Goal: Navigation & Orientation: Find specific page/section

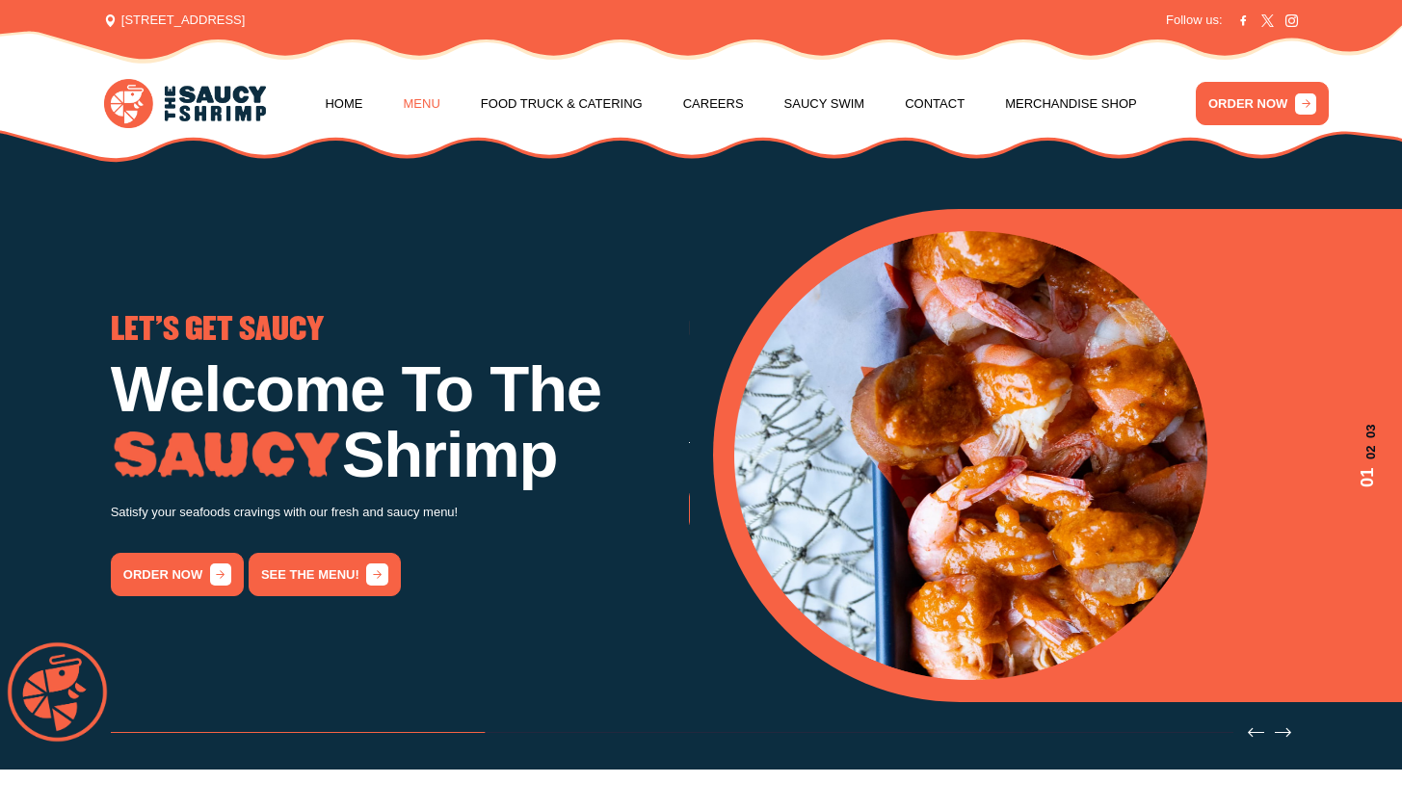
click at [417, 100] on link "Menu" at bounding box center [422, 103] width 37 height 73
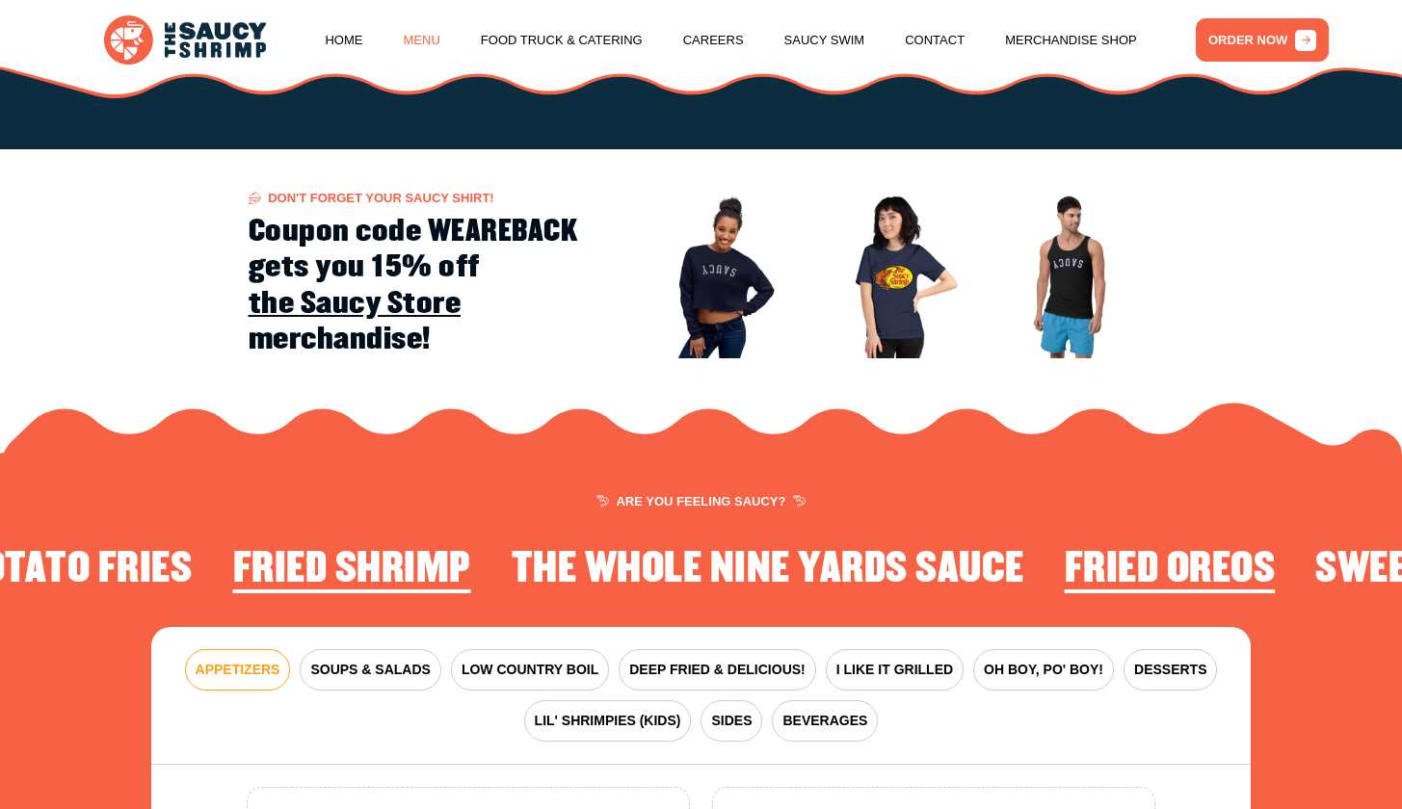
scroll to position [2256, 0]
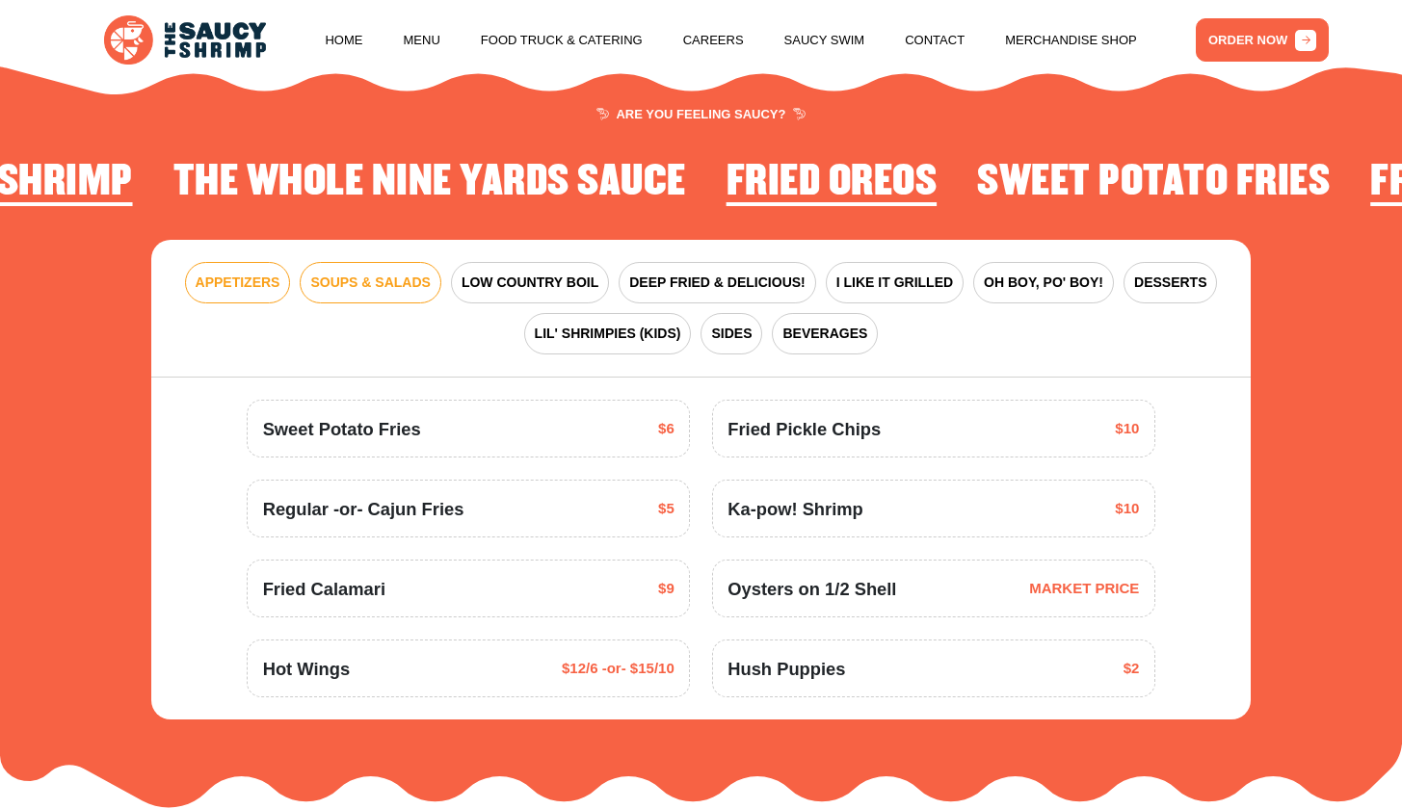
click at [425, 273] on span "SOUPS & SALADS" at bounding box center [369, 283] width 119 height 20
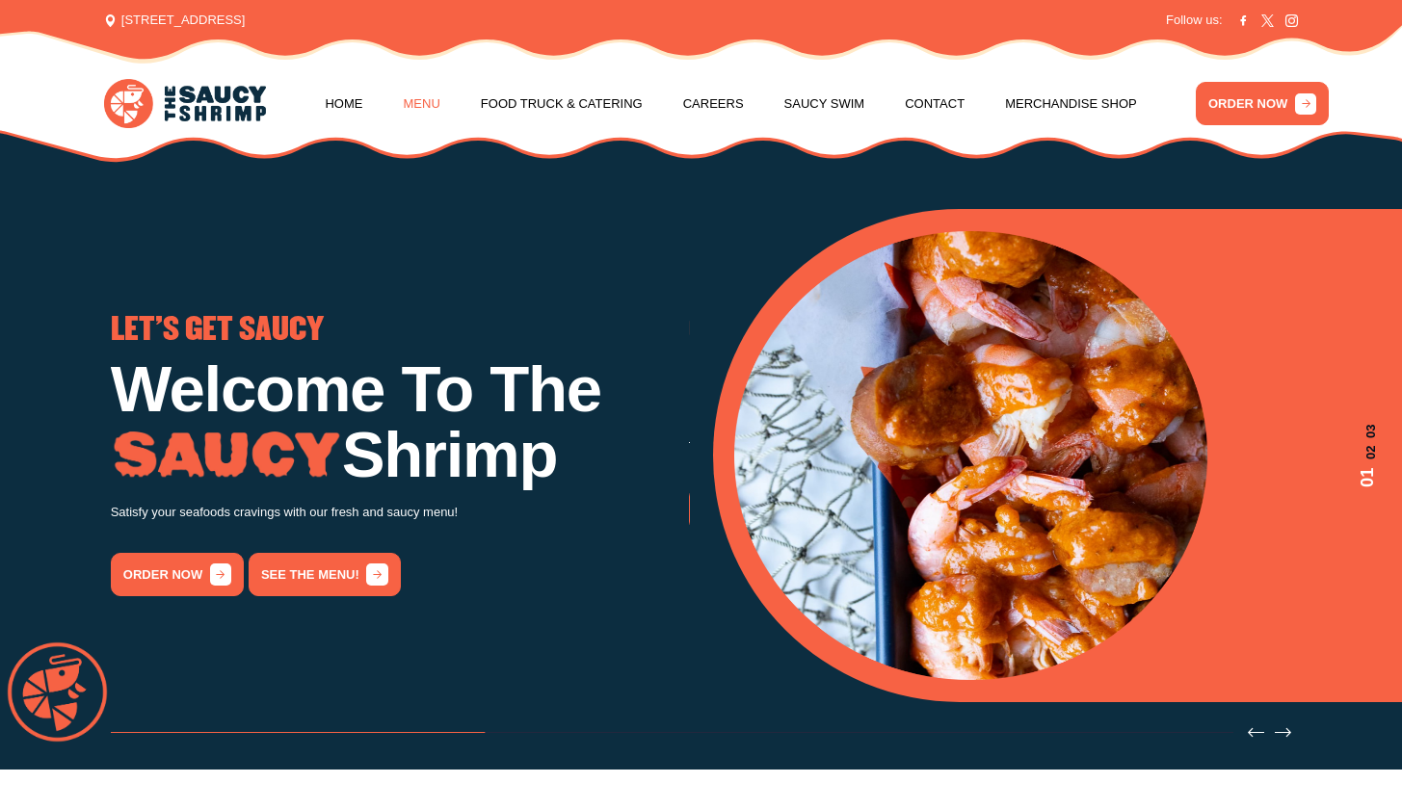
click at [430, 96] on link "Menu" at bounding box center [422, 103] width 37 height 73
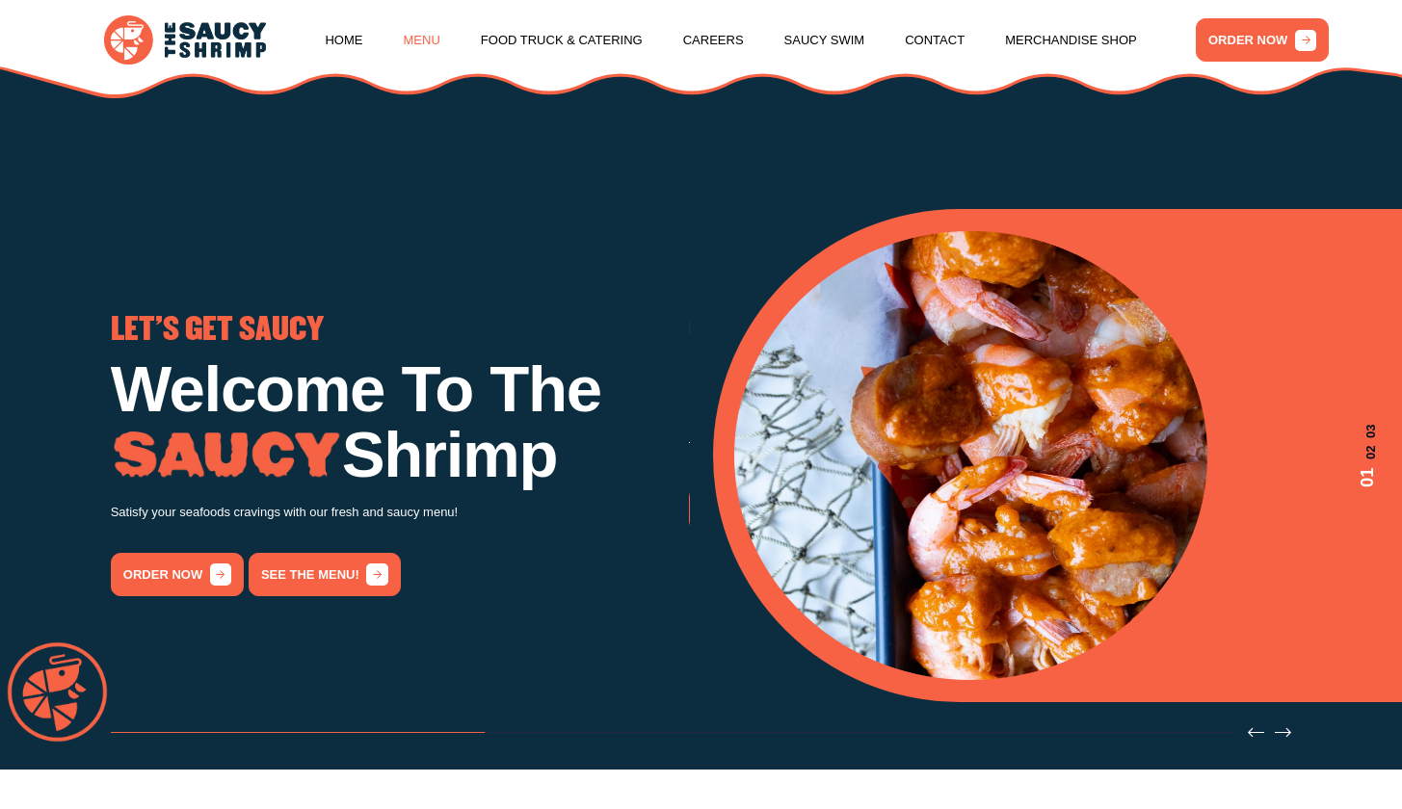
scroll to position [2256, 0]
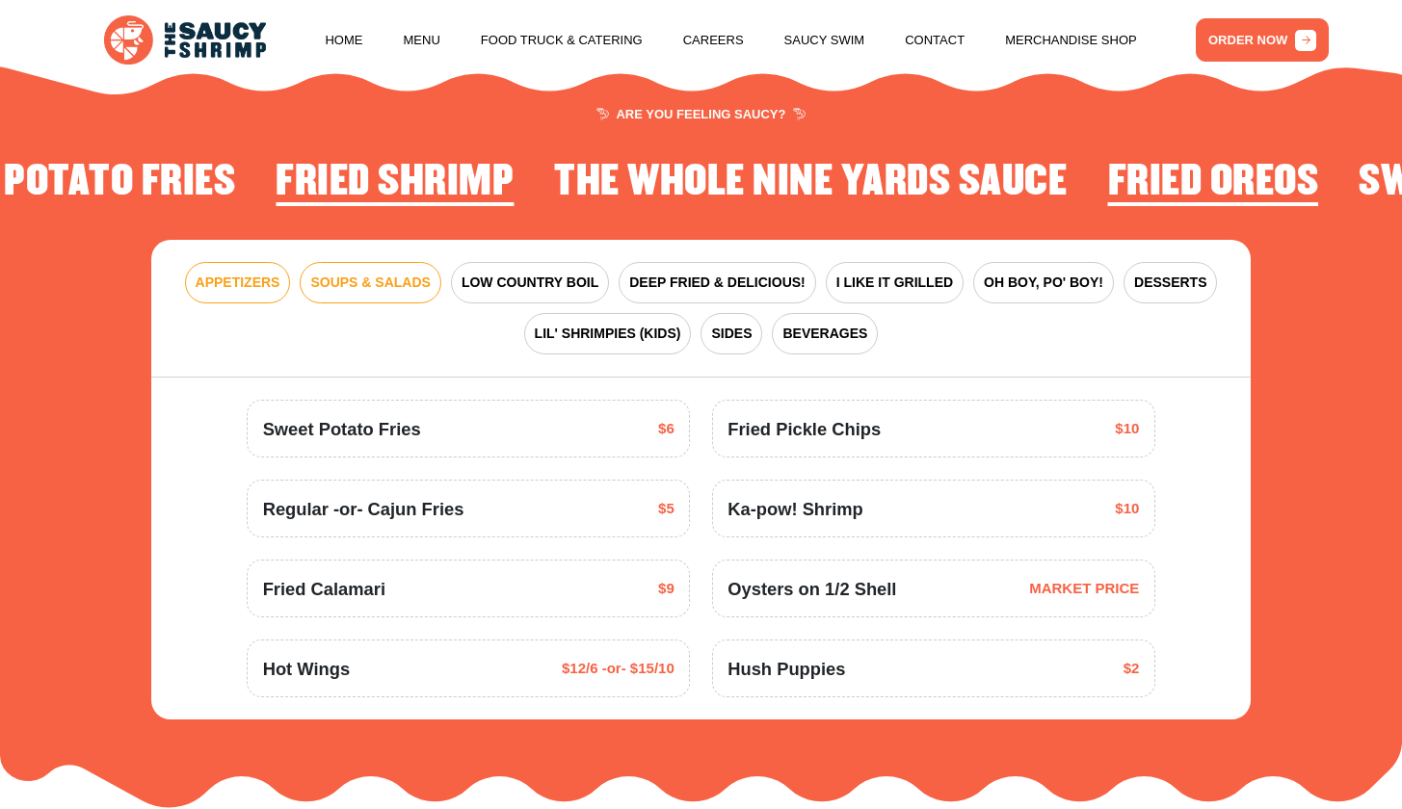
click at [419, 273] on span "SOUPS & SALADS" at bounding box center [369, 283] width 119 height 20
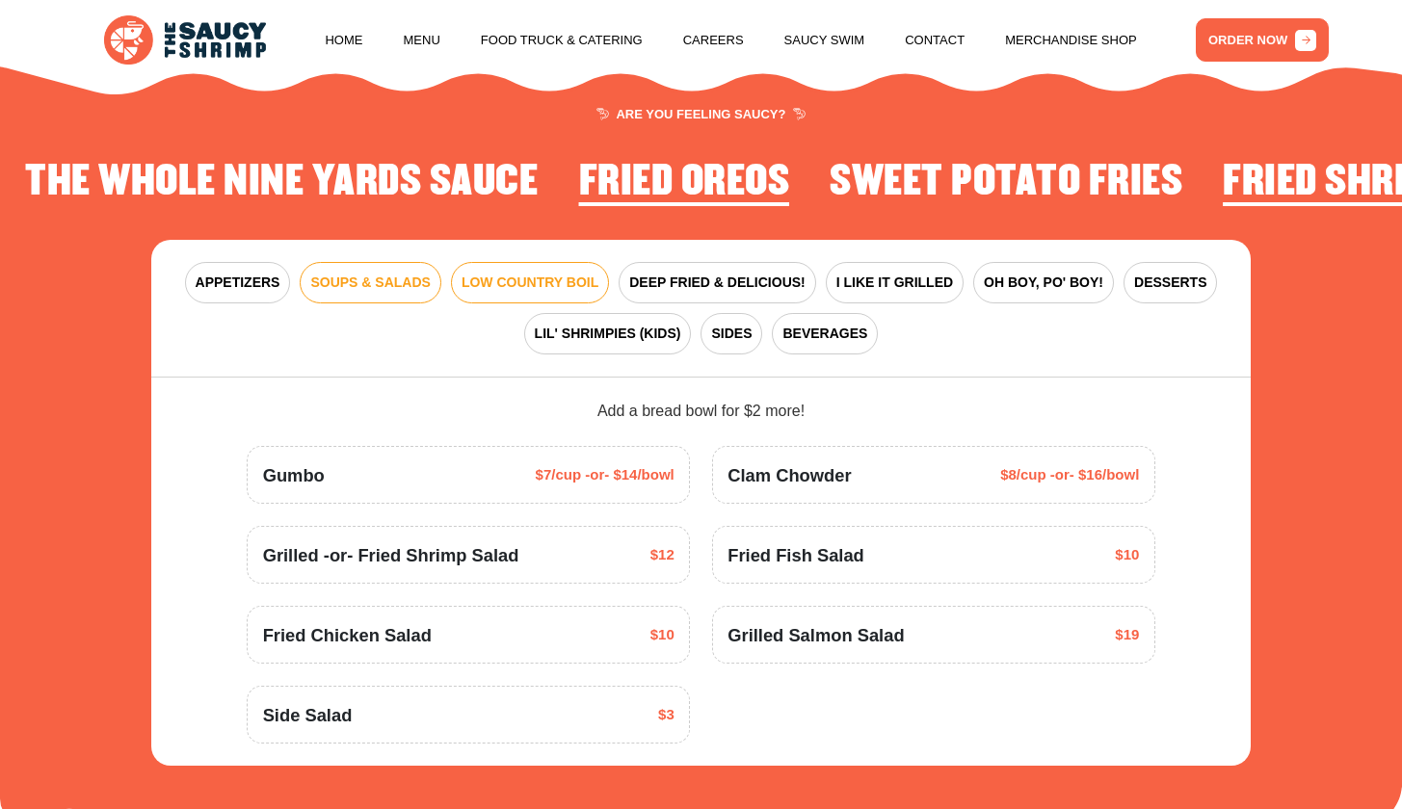
click at [517, 273] on span "LOW COUNTRY BOIL" at bounding box center [529, 283] width 137 height 20
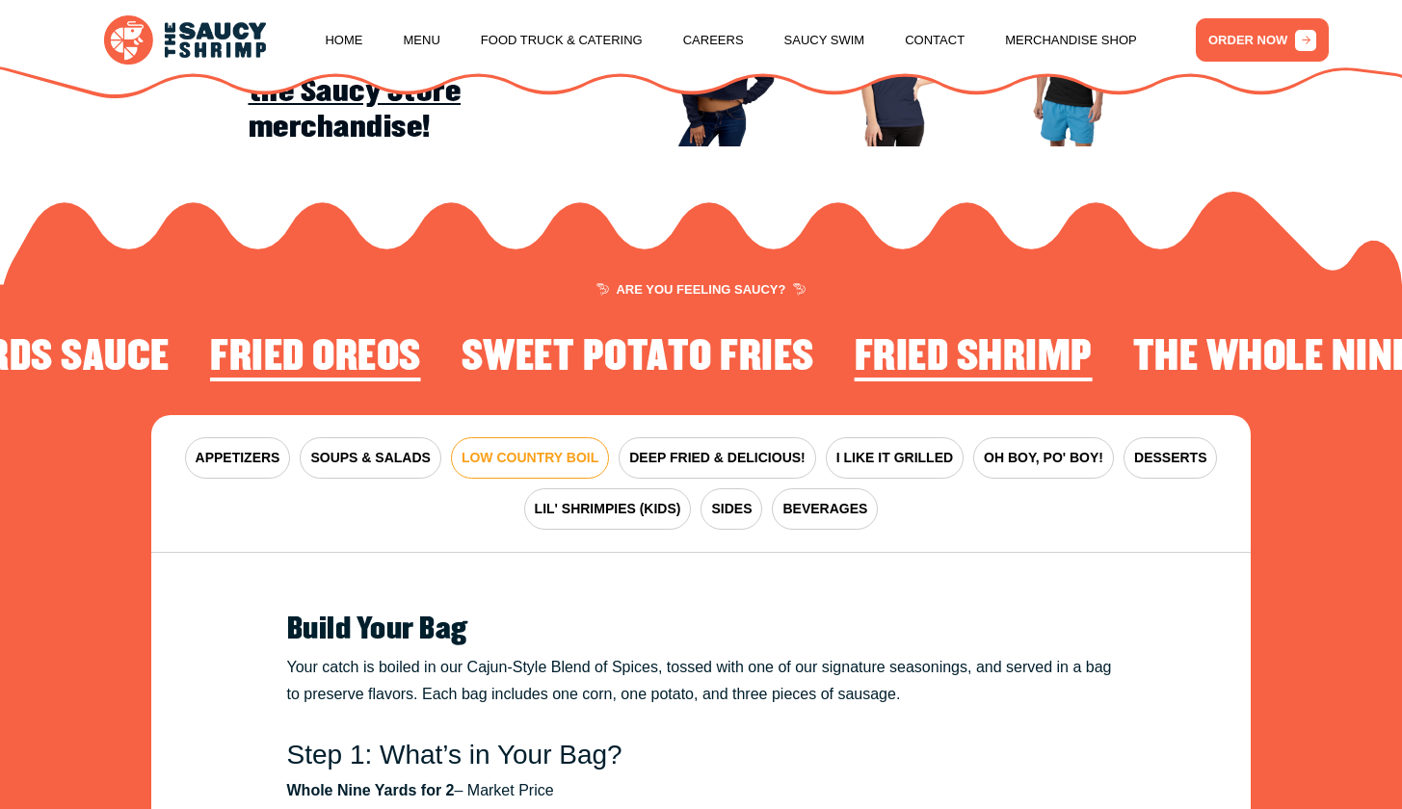
scroll to position [2070, 0]
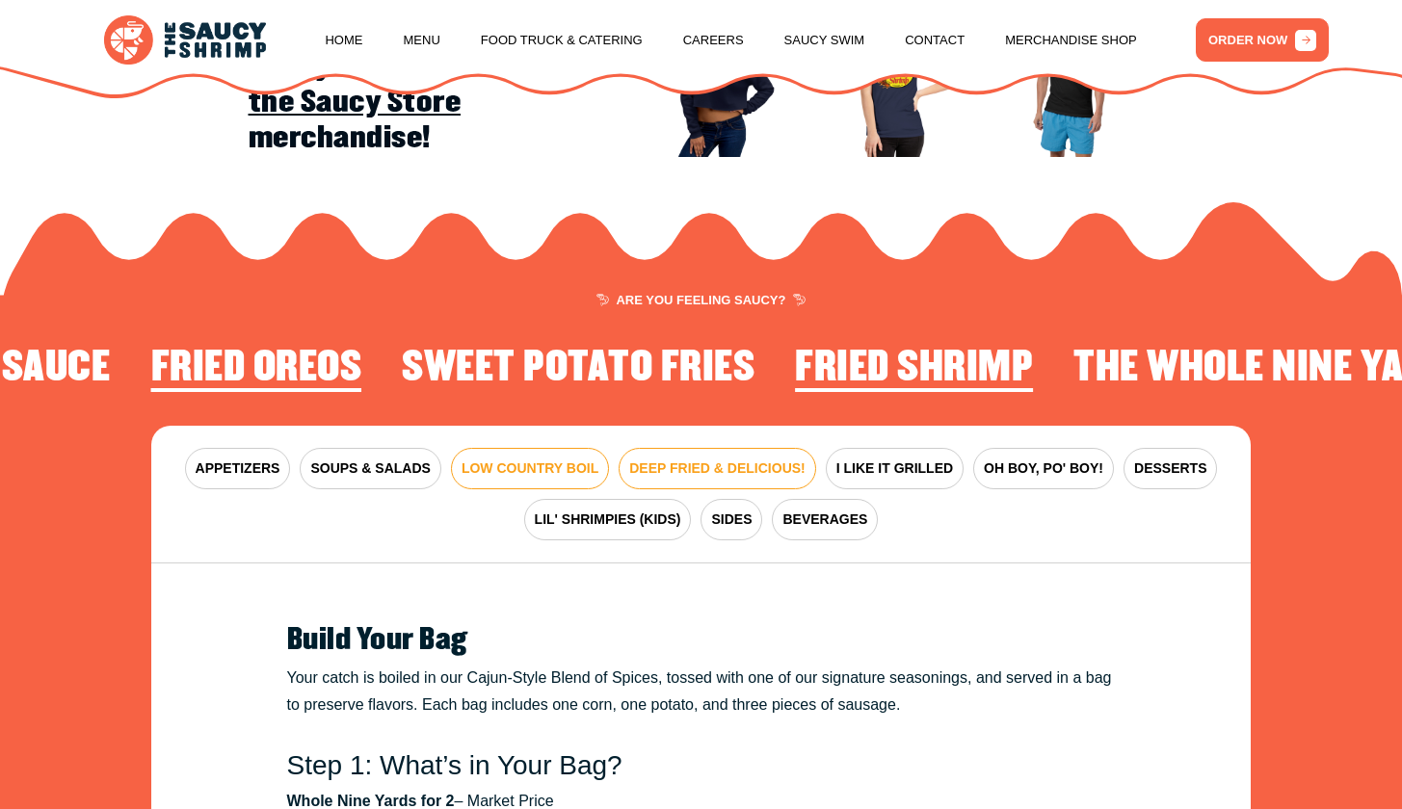
click at [672, 459] on span "DEEP FRIED & DELICIOUS!" at bounding box center [717, 469] width 176 height 20
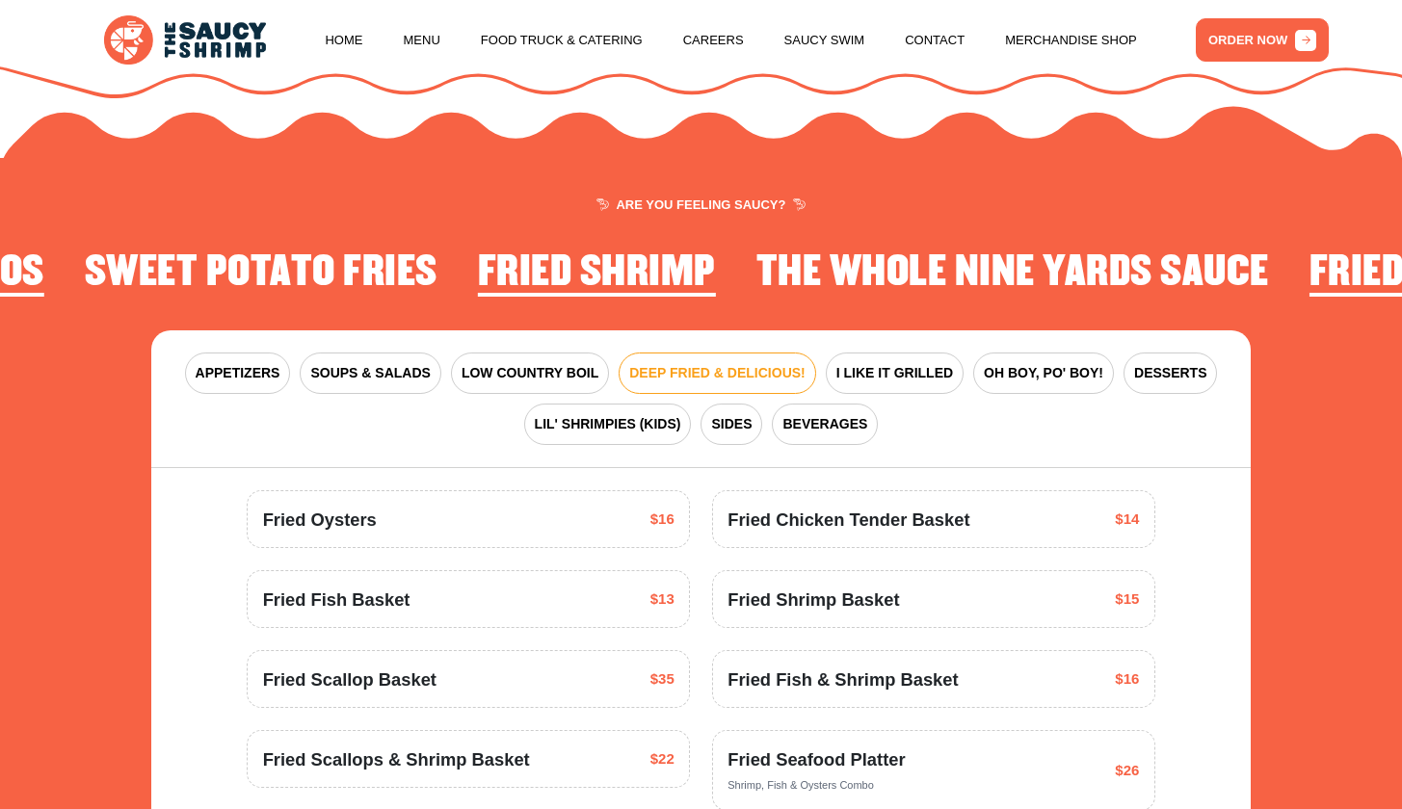
scroll to position [2254, 0]
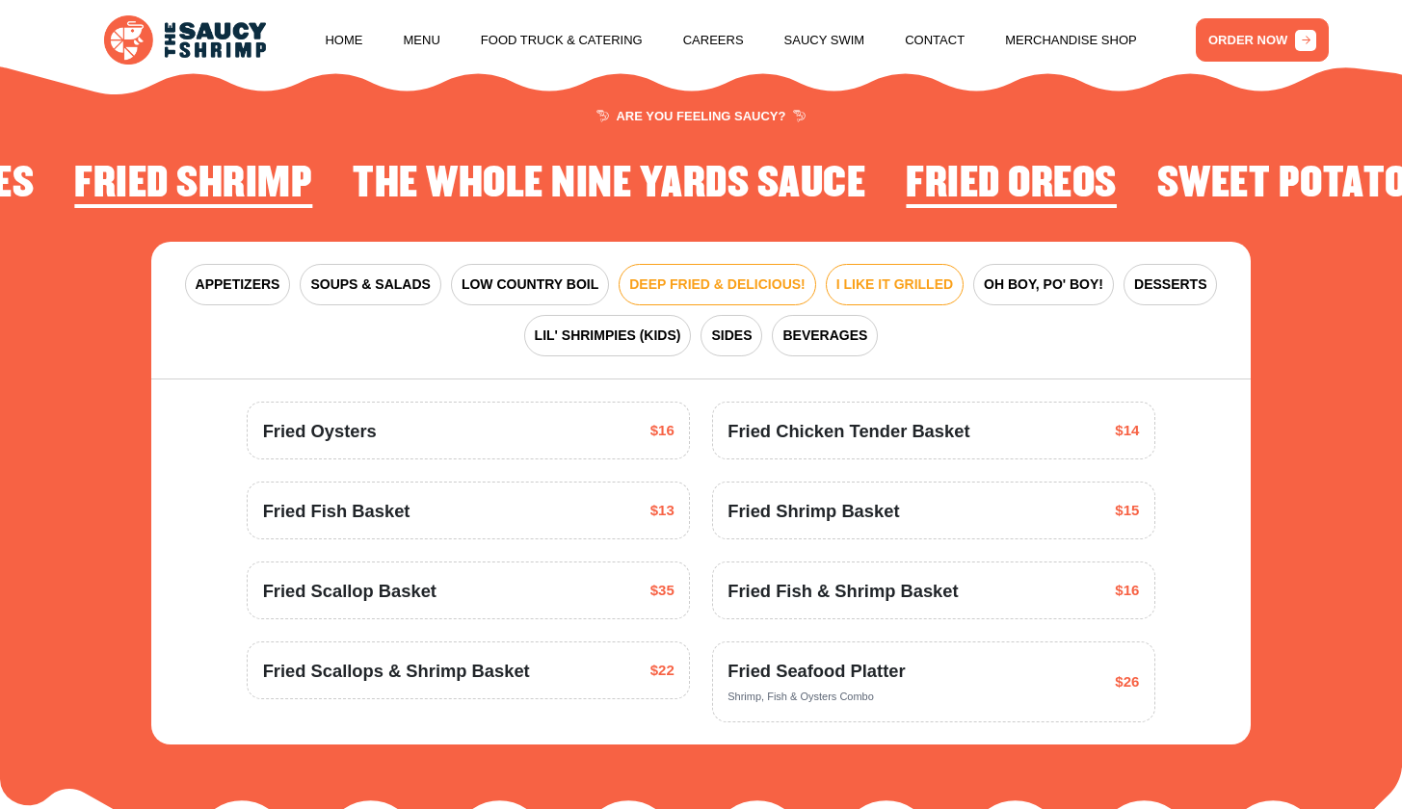
click at [879, 275] on span "I LIKE IT GRILLED" at bounding box center [894, 285] width 117 height 20
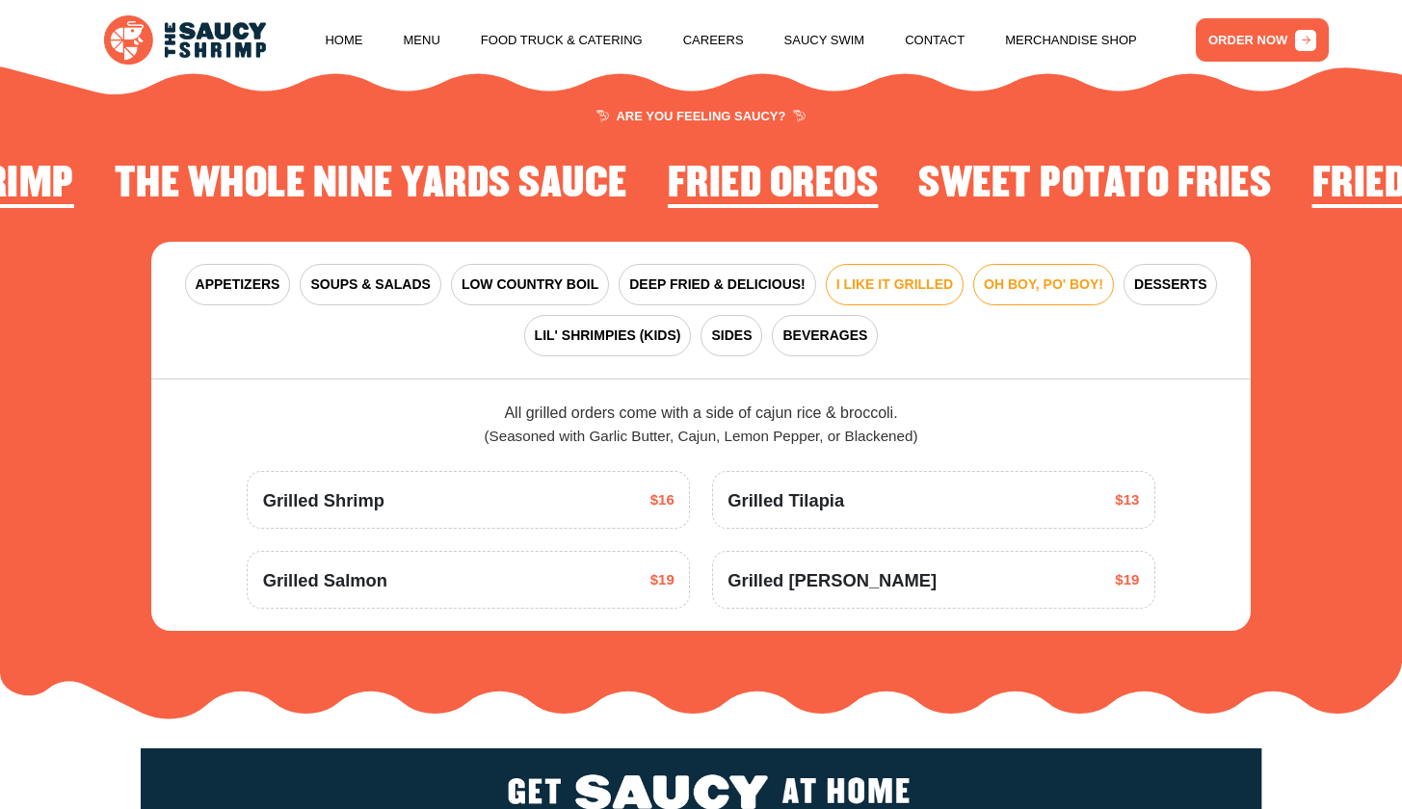
click at [1006, 277] on span "OH BOY, PO' BOY!" at bounding box center [1043, 285] width 119 height 20
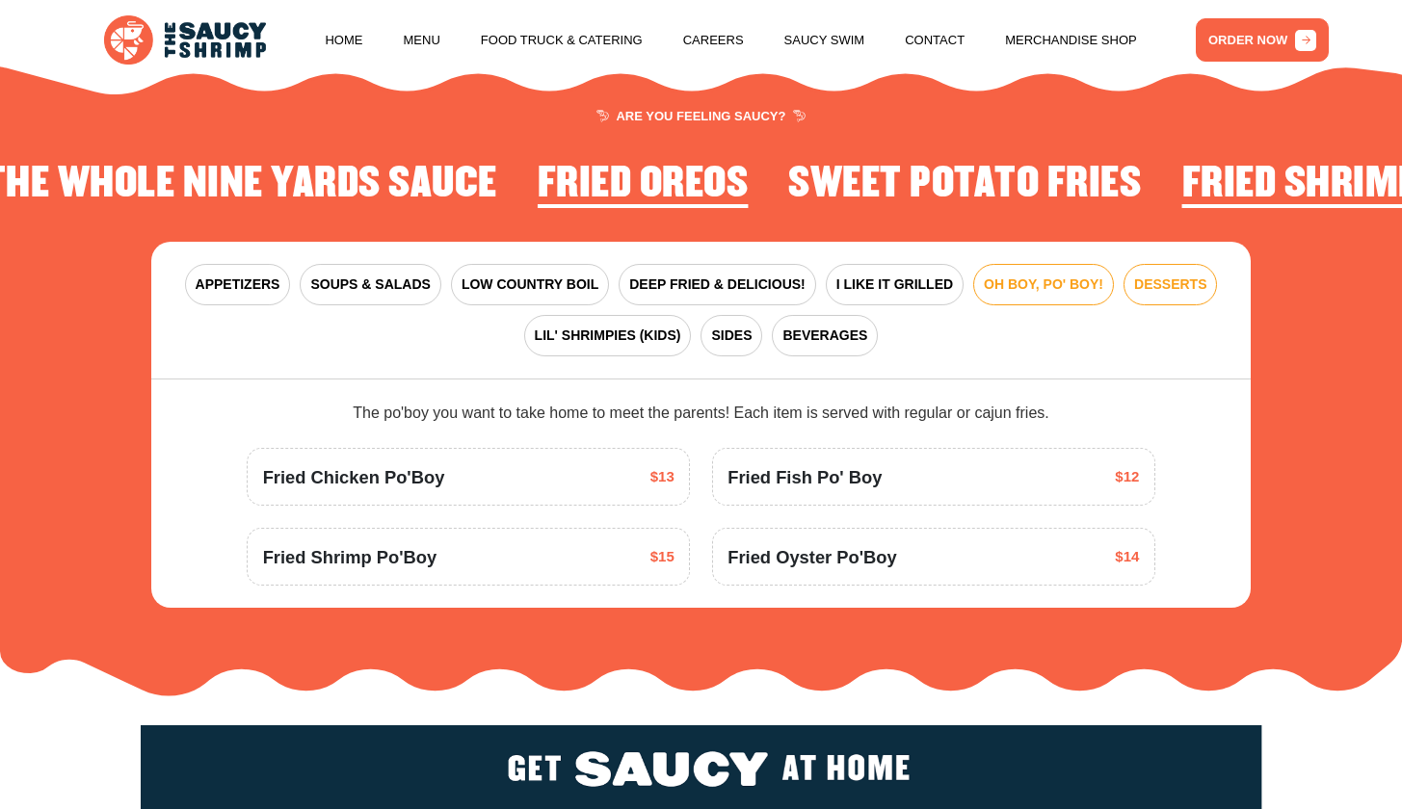
click at [1134, 264] on button "DESSERTS" at bounding box center [1169, 284] width 93 height 41
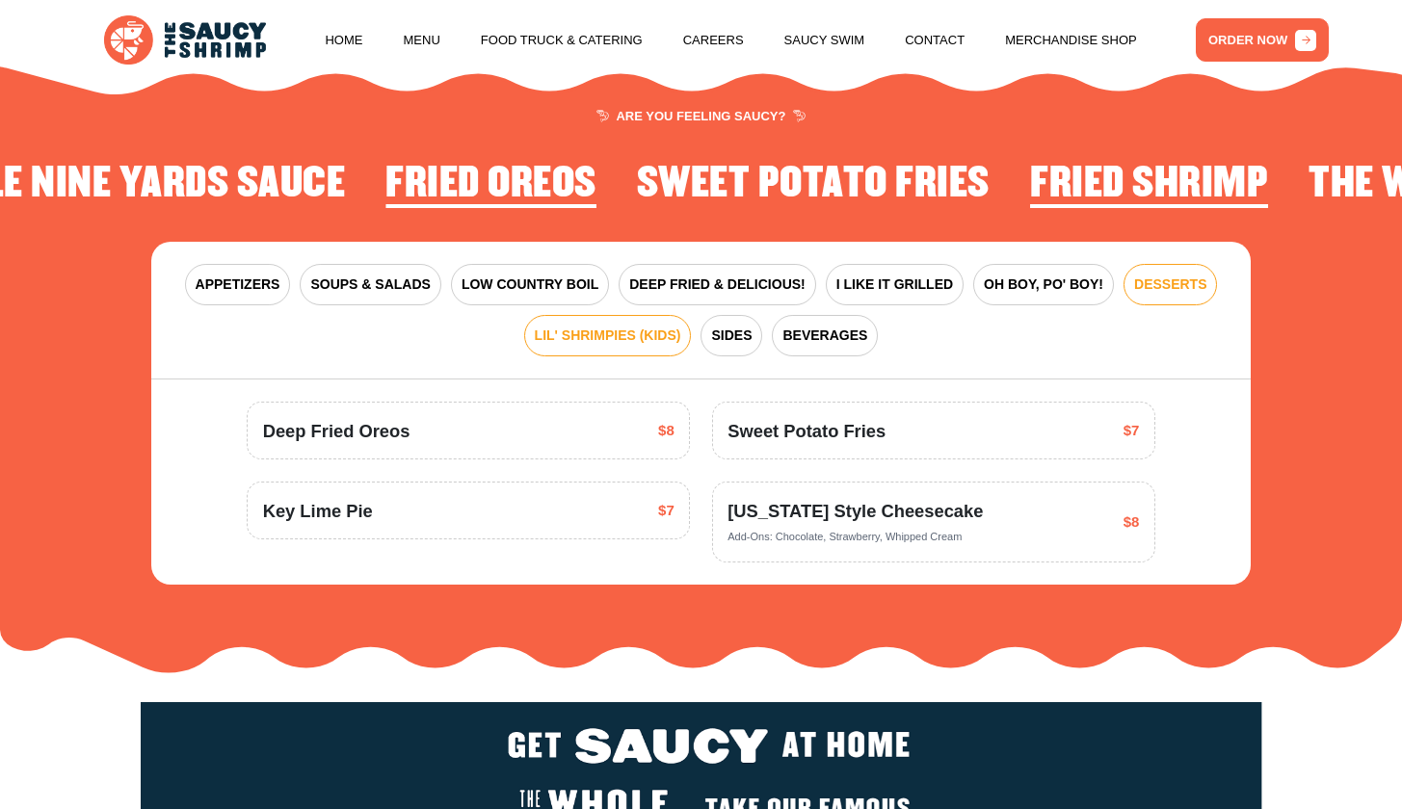
click at [623, 326] on span "LIL' SHRIMPIES (KIDS)" at bounding box center [608, 336] width 146 height 20
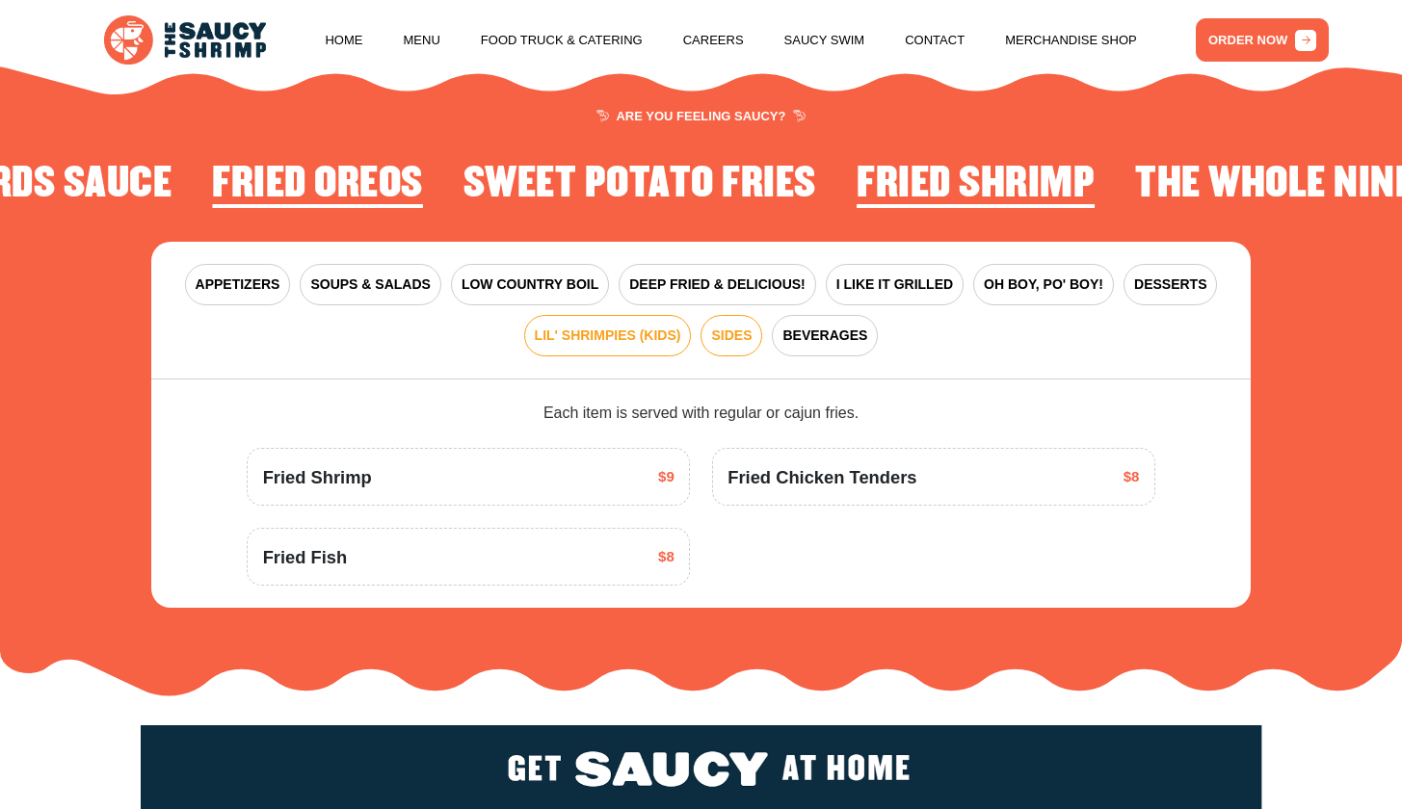
click at [719, 327] on span "SIDES" at bounding box center [731, 336] width 40 height 20
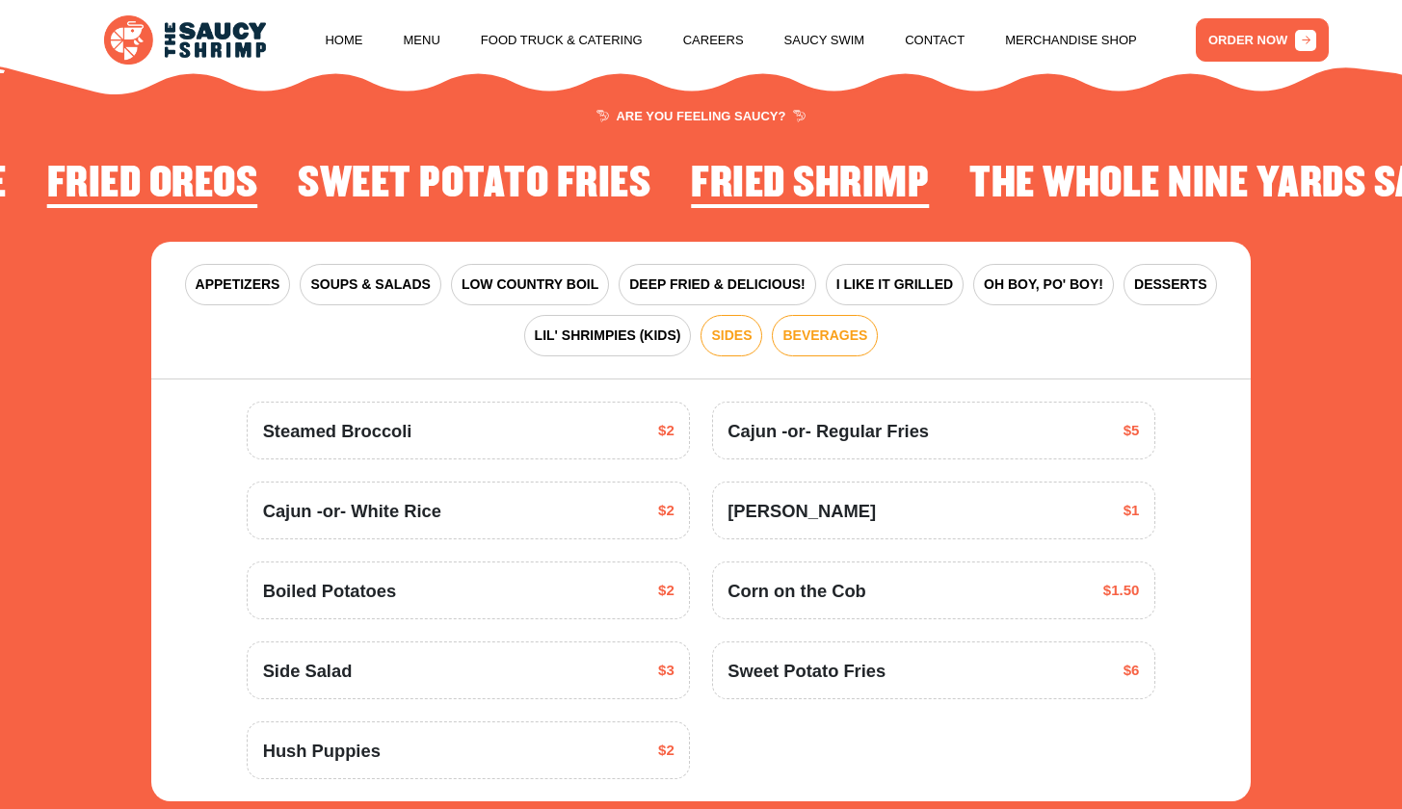
click at [800, 327] on span "BEVERAGES" at bounding box center [824, 336] width 85 height 20
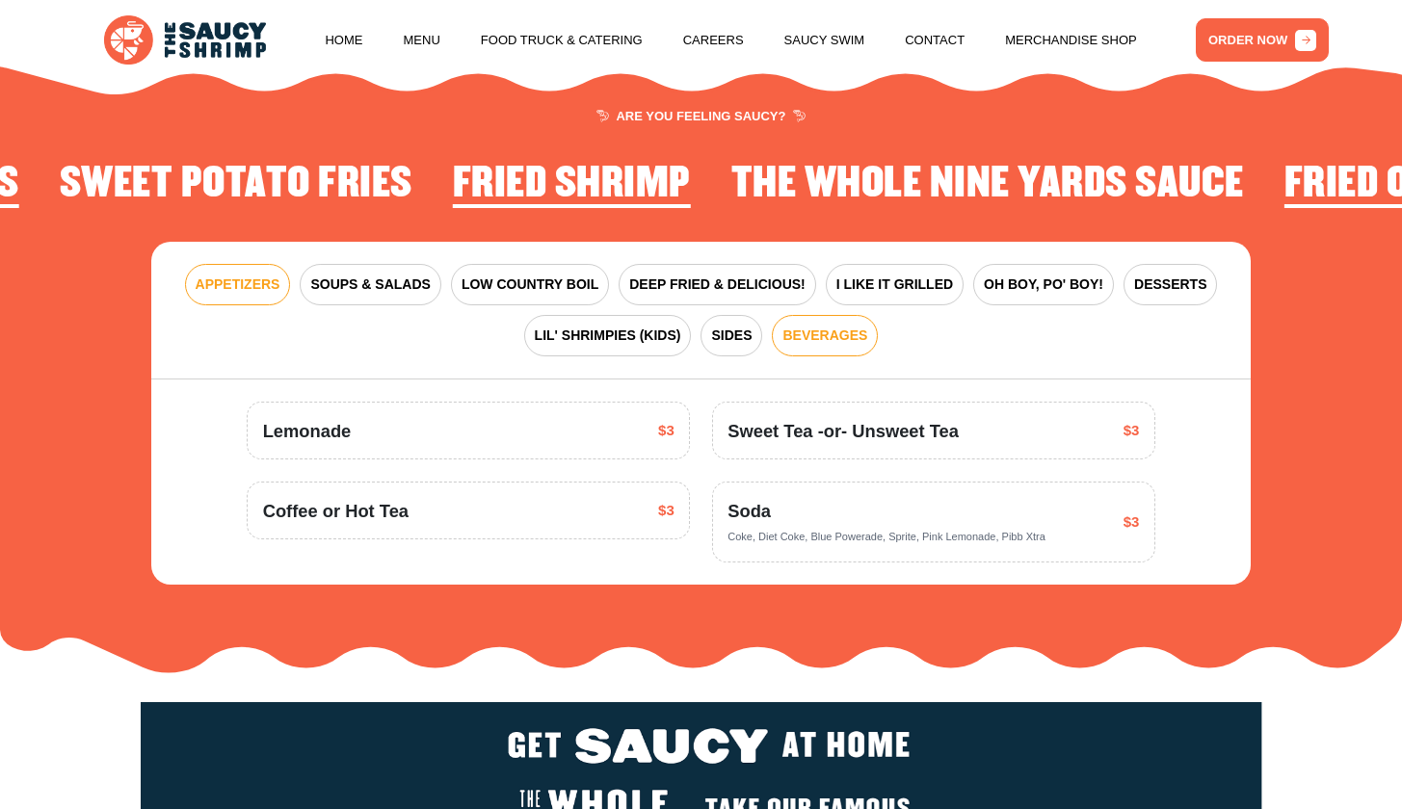
click at [262, 275] on span "APPETIZERS" at bounding box center [238, 285] width 85 height 20
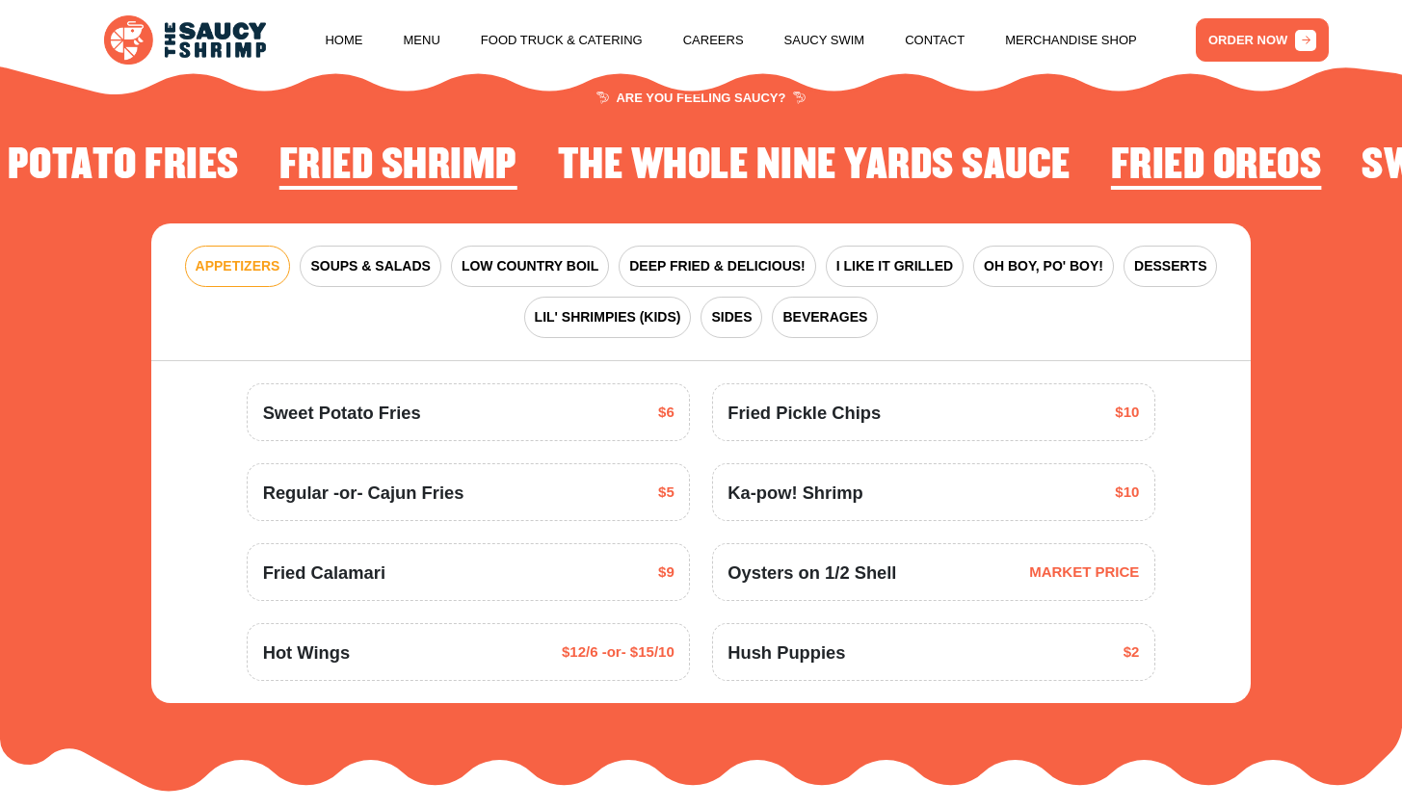
scroll to position [2278, 0]
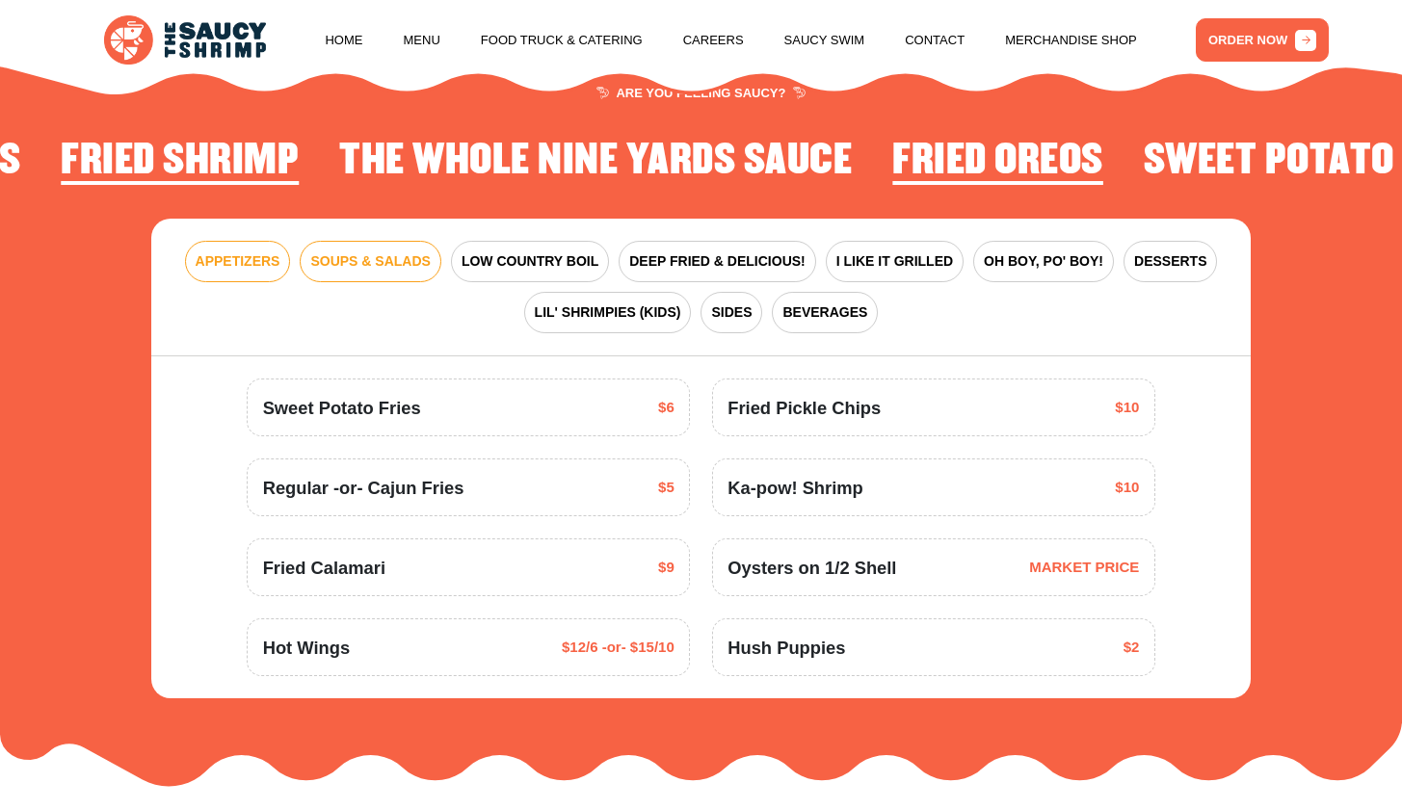
click at [407, 251] on span "SOUPS & SALADS" at bounding box center [369, 261] width 119 height 20
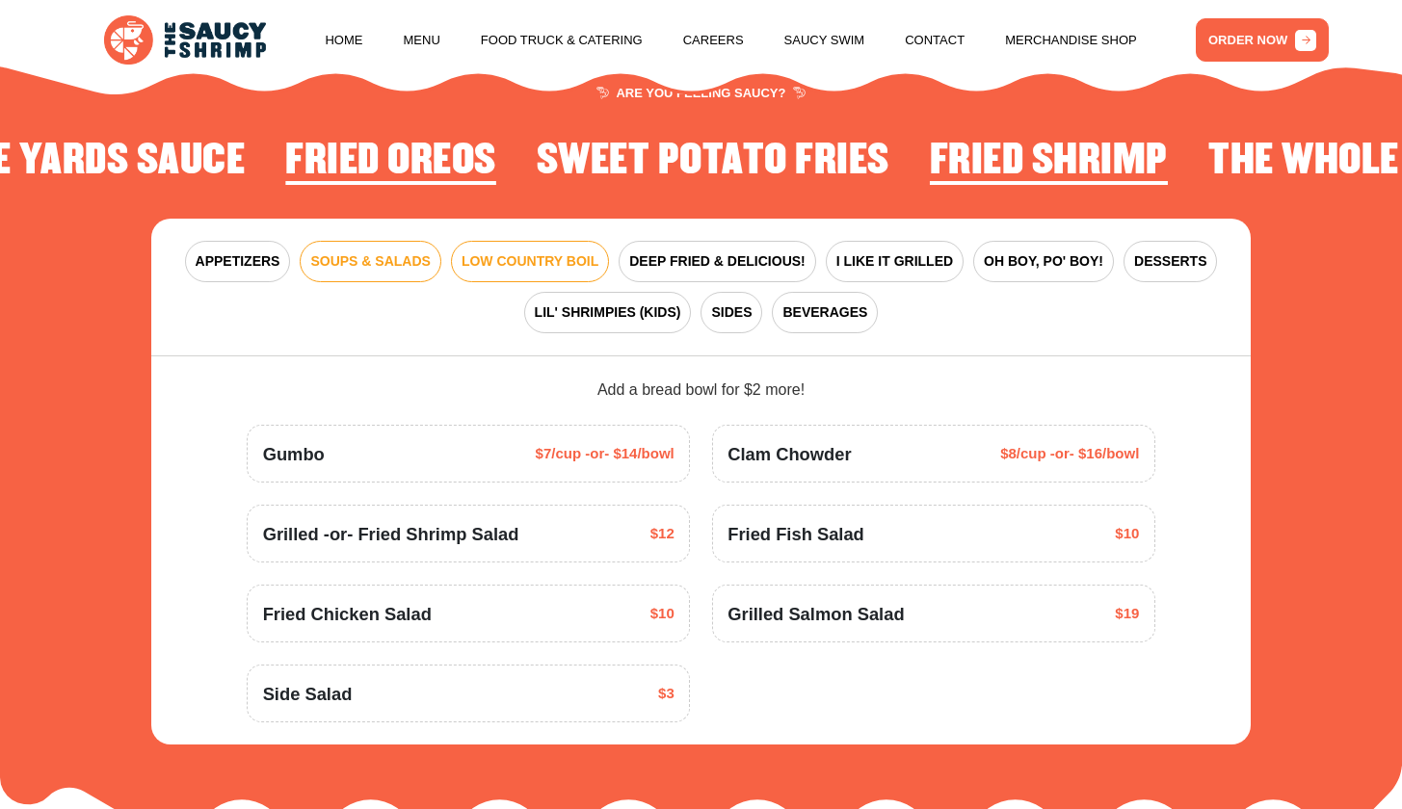
click at [514, 255] on span "LOW COUNTRY BOIL" at bounding box center [529, 261] width 137 height 20
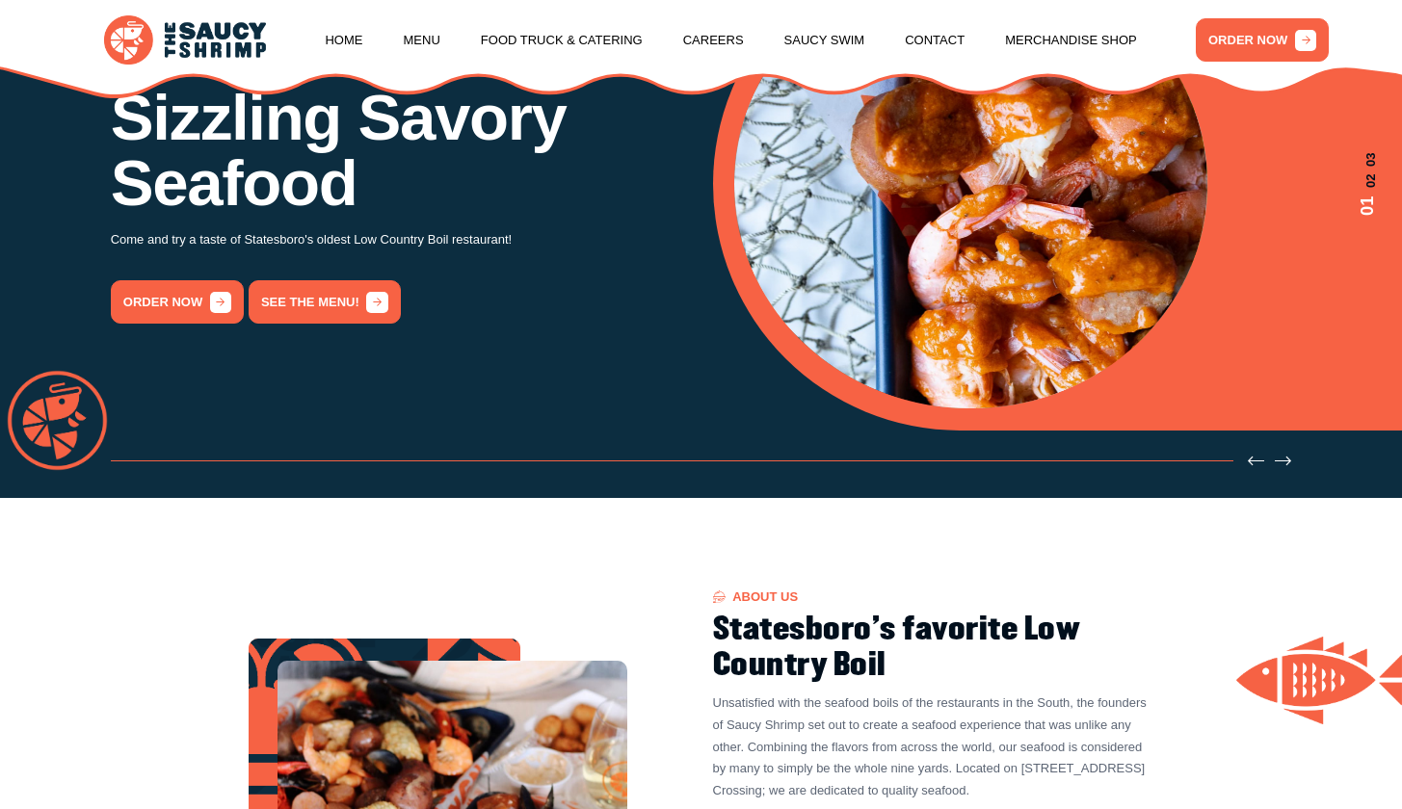
scroll to position [66, 0]
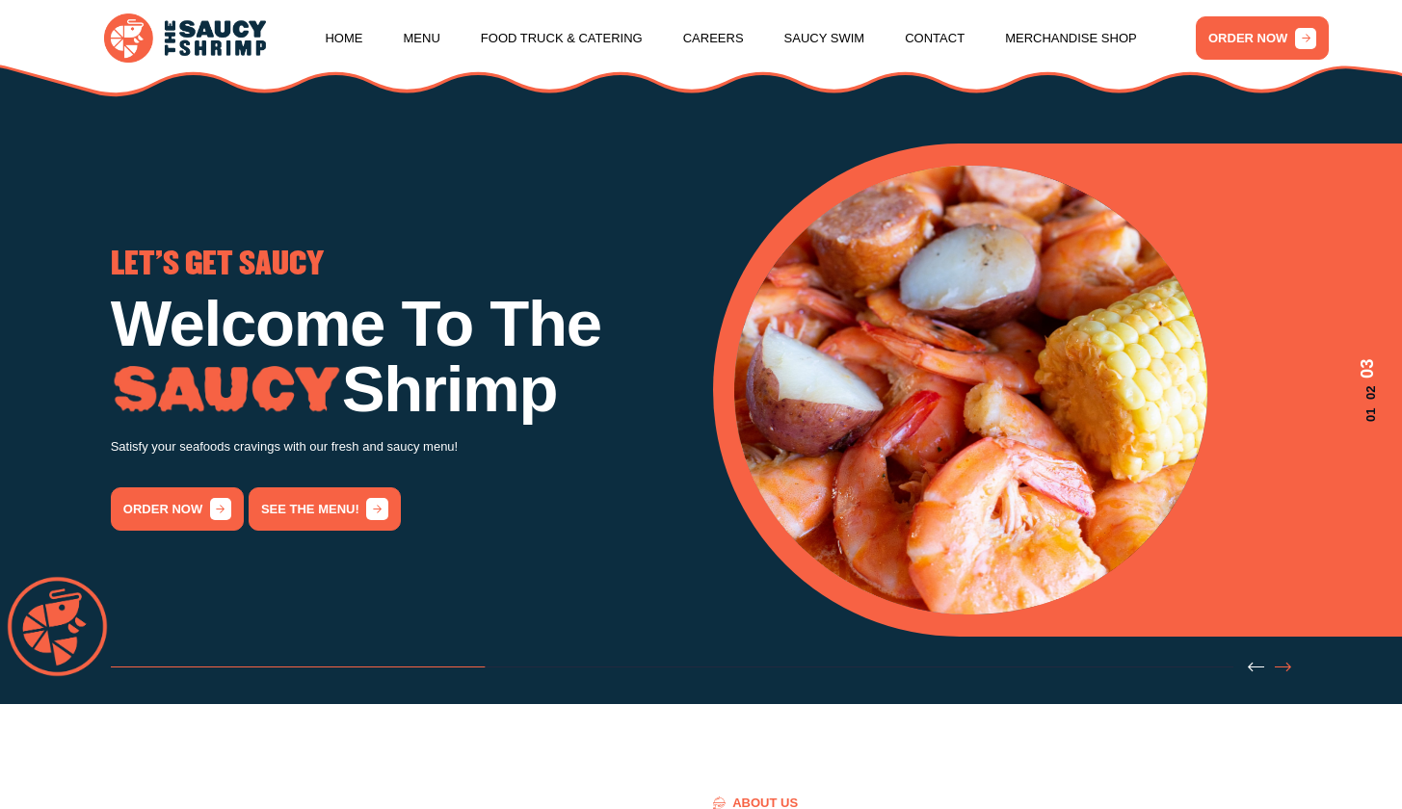
click at [1285, 675] on icon "Next slide" at bounding box center [1283, 667] width 16 height 16
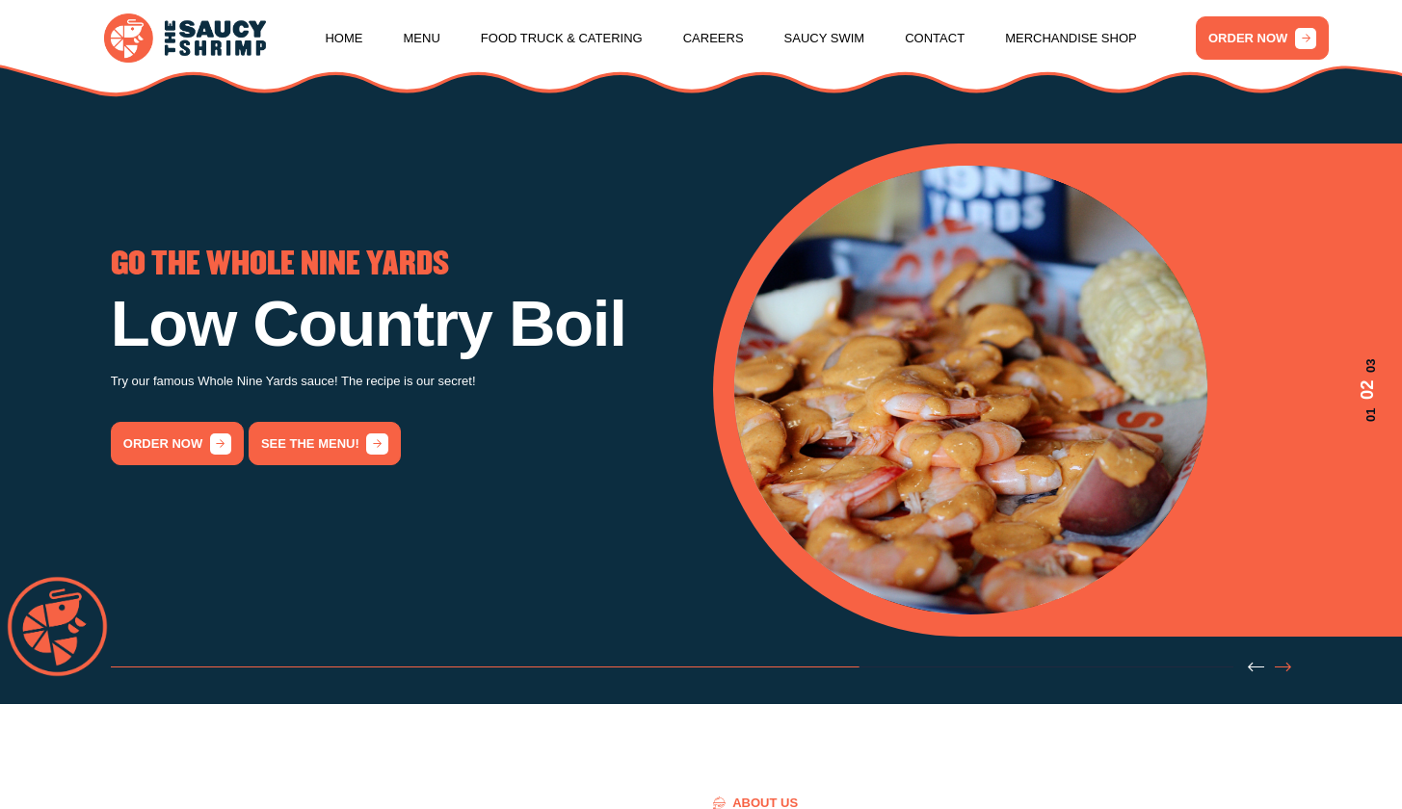
click at [1285, 675] on icon "Next slide" at bounding box center [1283, 667] width 16 height 16
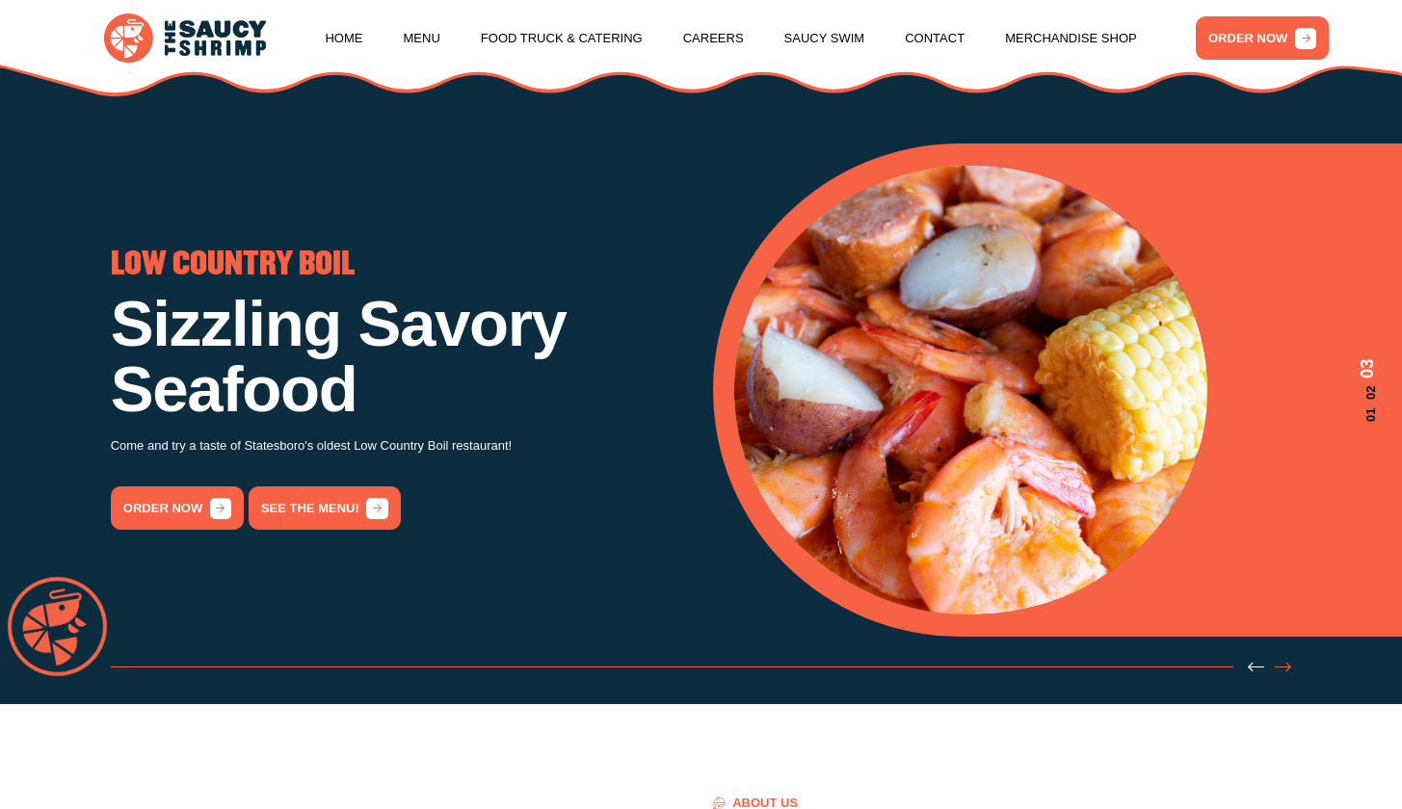
click at [1285, 675] on icon "Next slide" at bounding box center [1283, 667] width 16 height 16
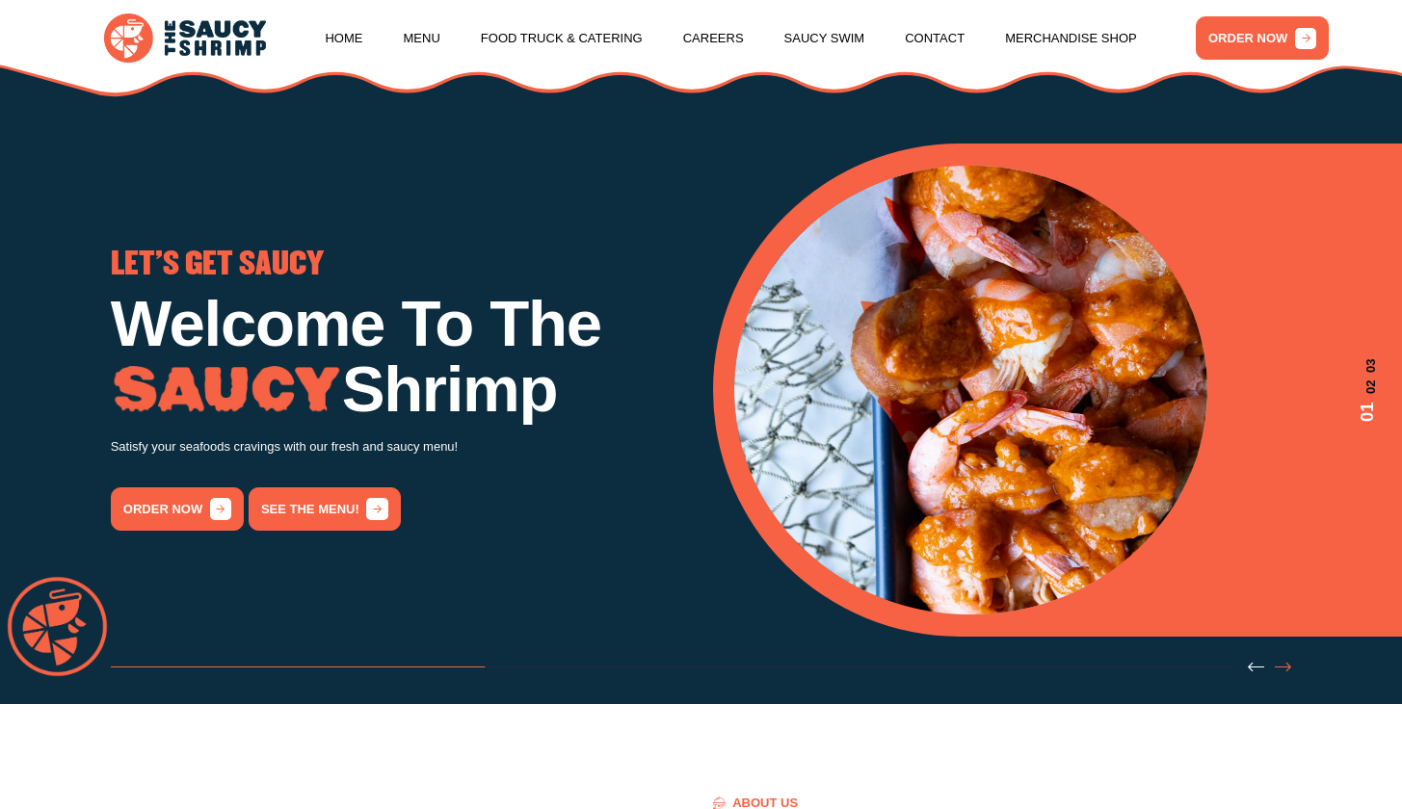
click at [1285, 675] on icon "Next slide" at bounding box center [1283, 667] width 16 height 16
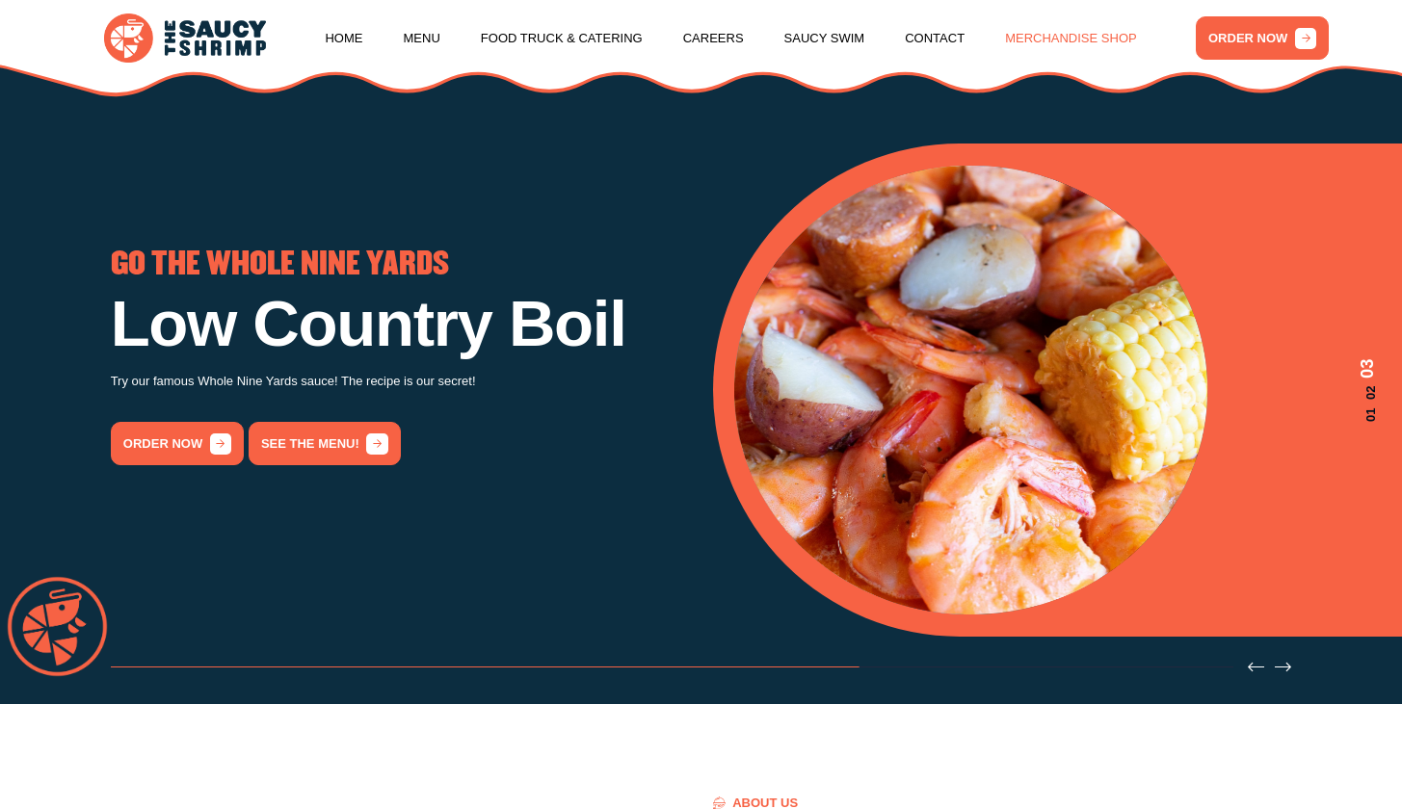
click at [1020, 34] on link "Merchandise Shop" at bounding box center [1071, 38] width 132 height 73
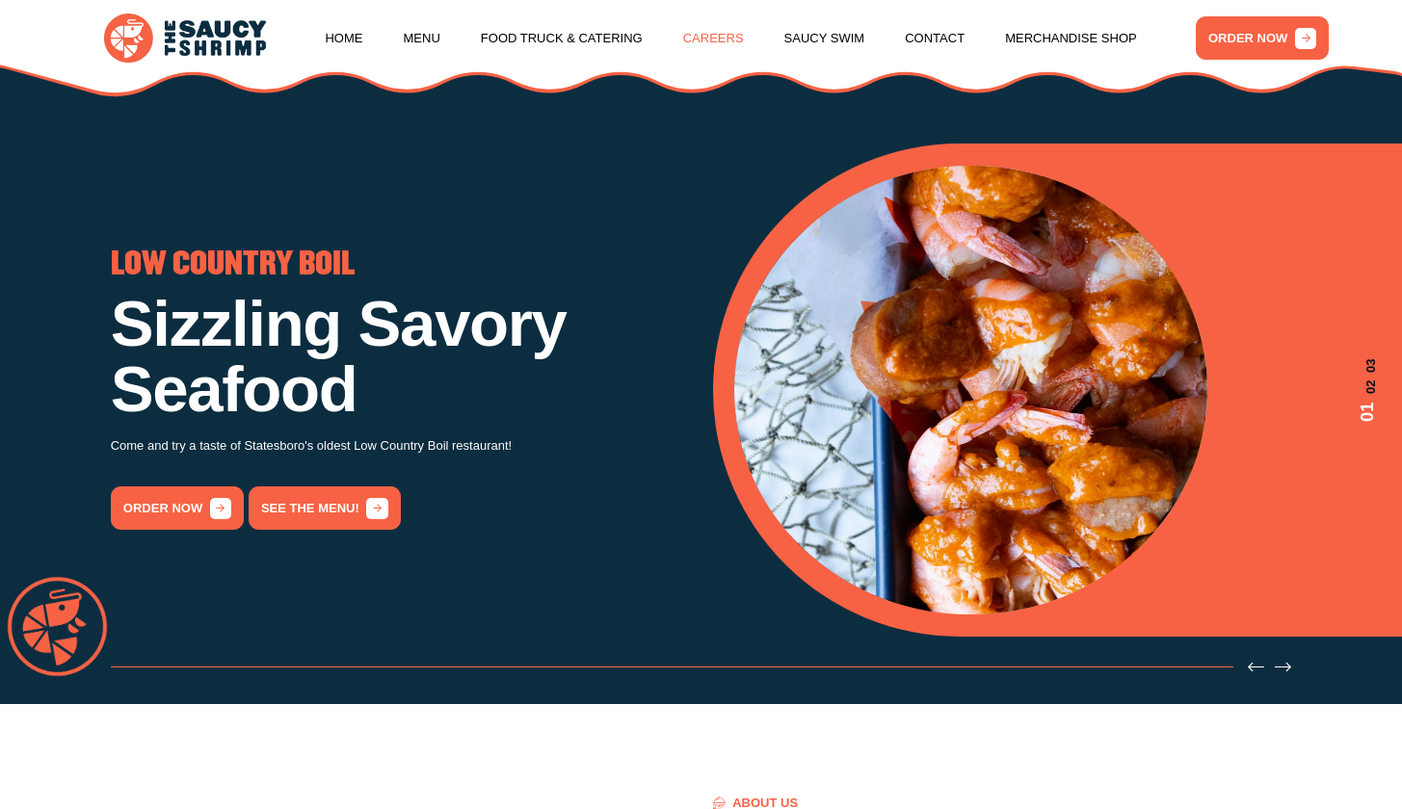
click at [700, 43] on link "Careers" at bounding box center [713, 38] width 61 height 73
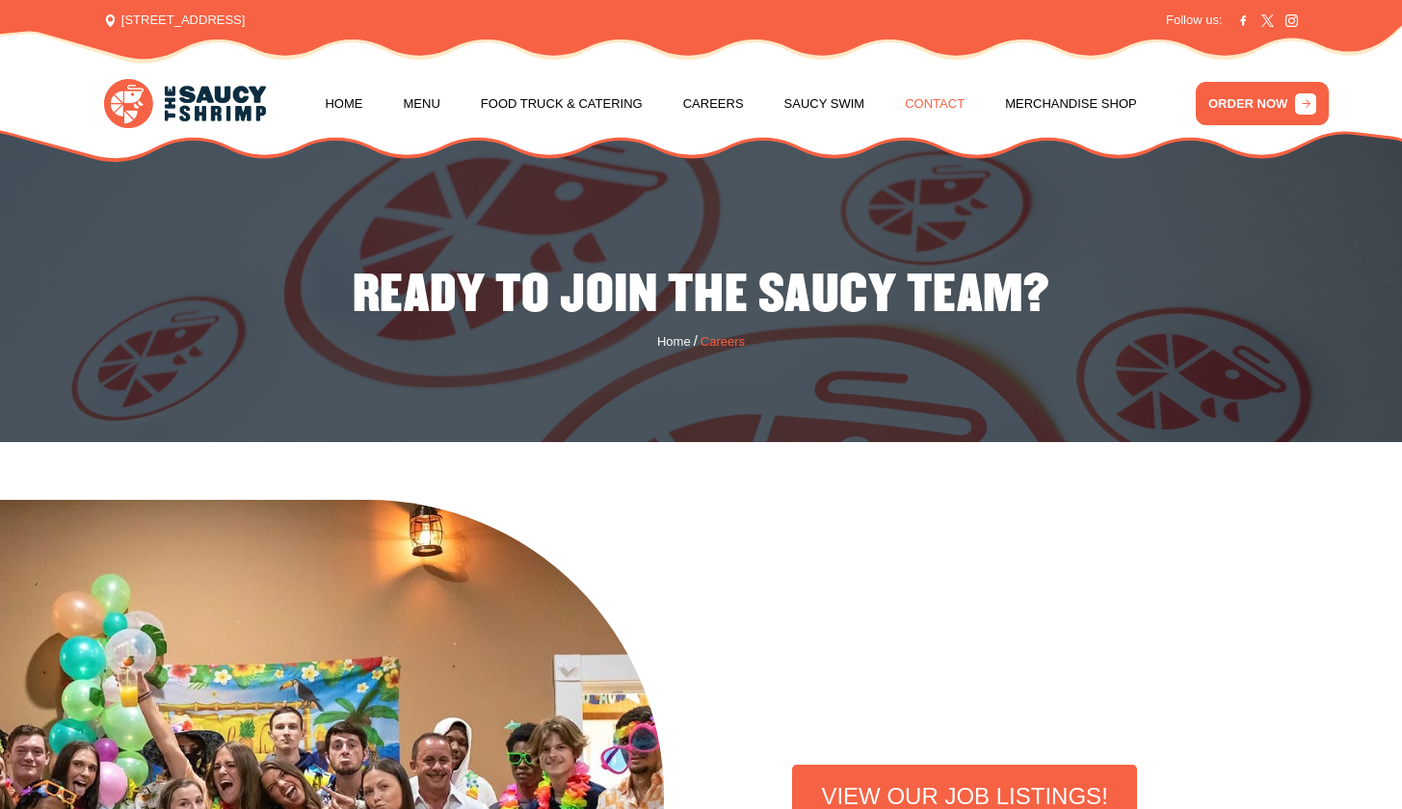
click at [930, 107] on link "Contact" at bounding box center [935, 103] width 60 height 73
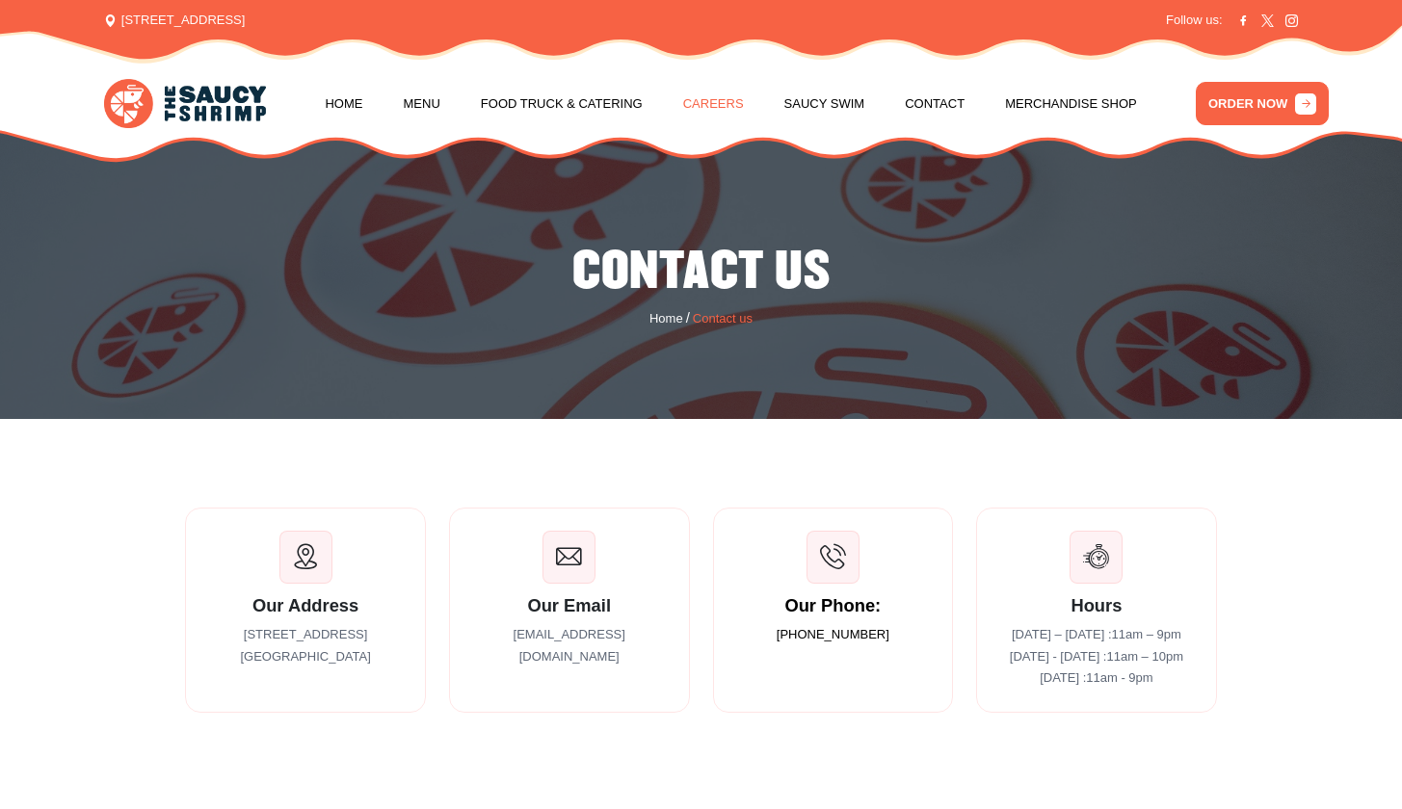
click at [724, 101] on link "Careers" at bounding box center [713, 103] width 61 height 73
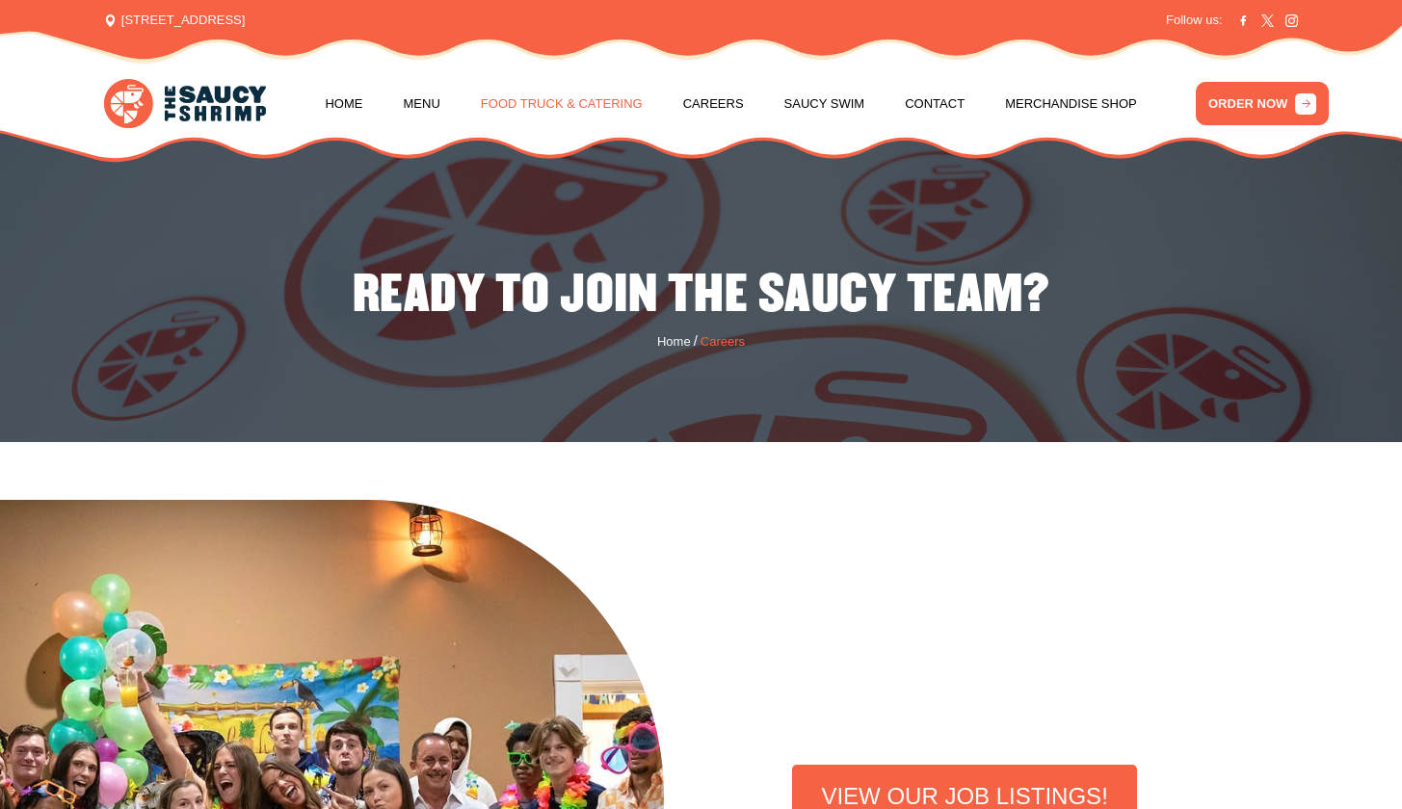
click at [487, 106] on link "Food Truck & Catering" at bounding box center [562, 103] width 162 height 73
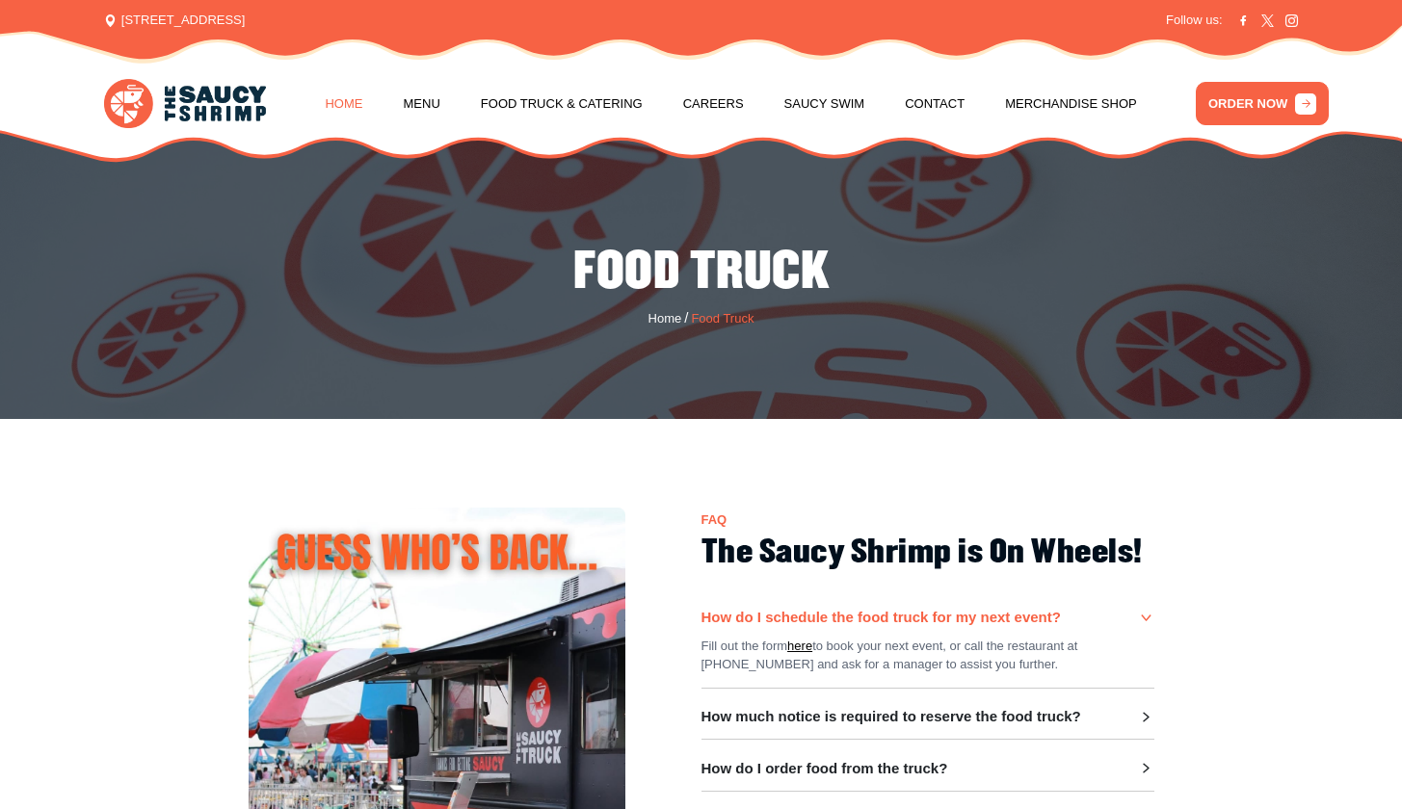
click at [336, 100] on link "Home" at bounding box center [344, 103] width 38 height 73
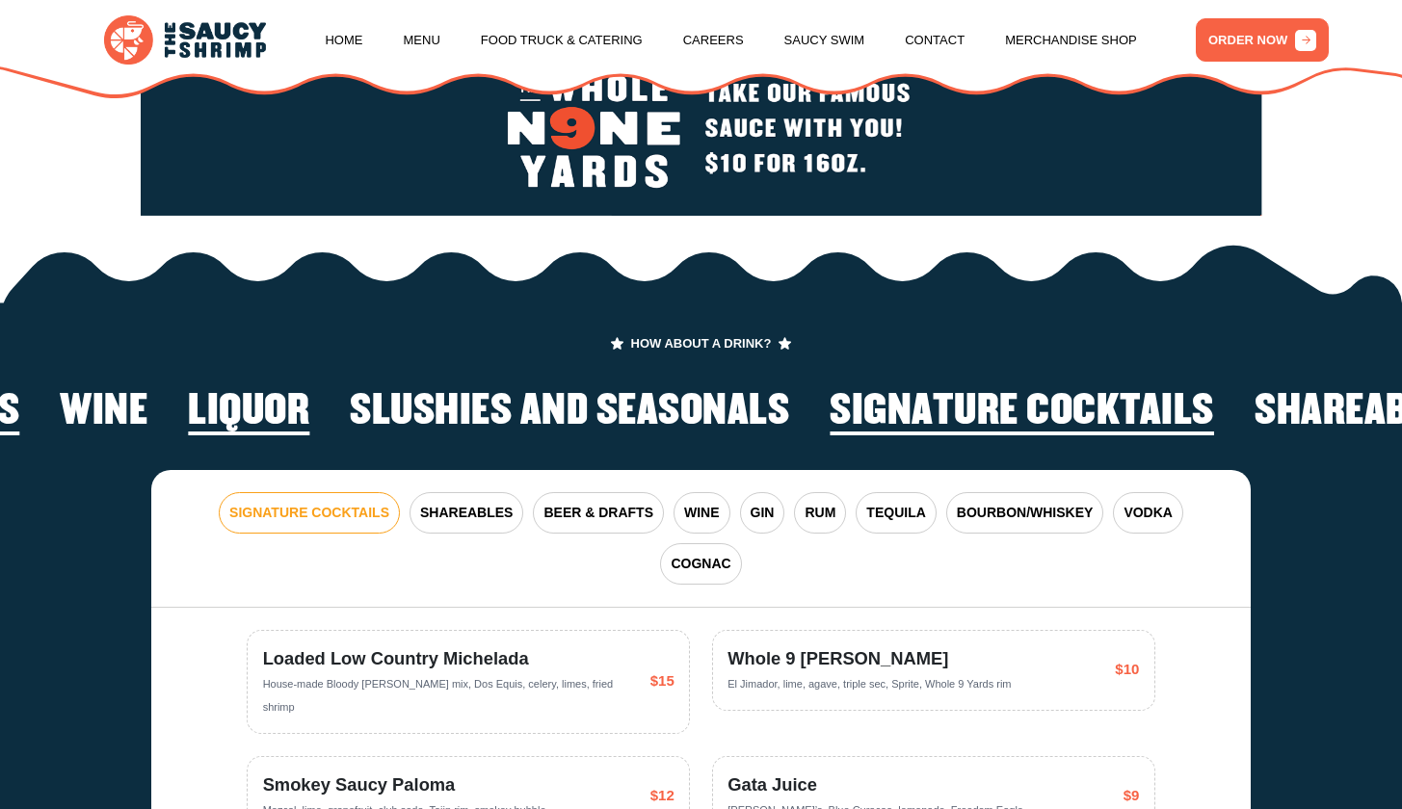
scroll to position [2068, 0]
